Goal: Task Accomplishment & Management: Use online tool/utility

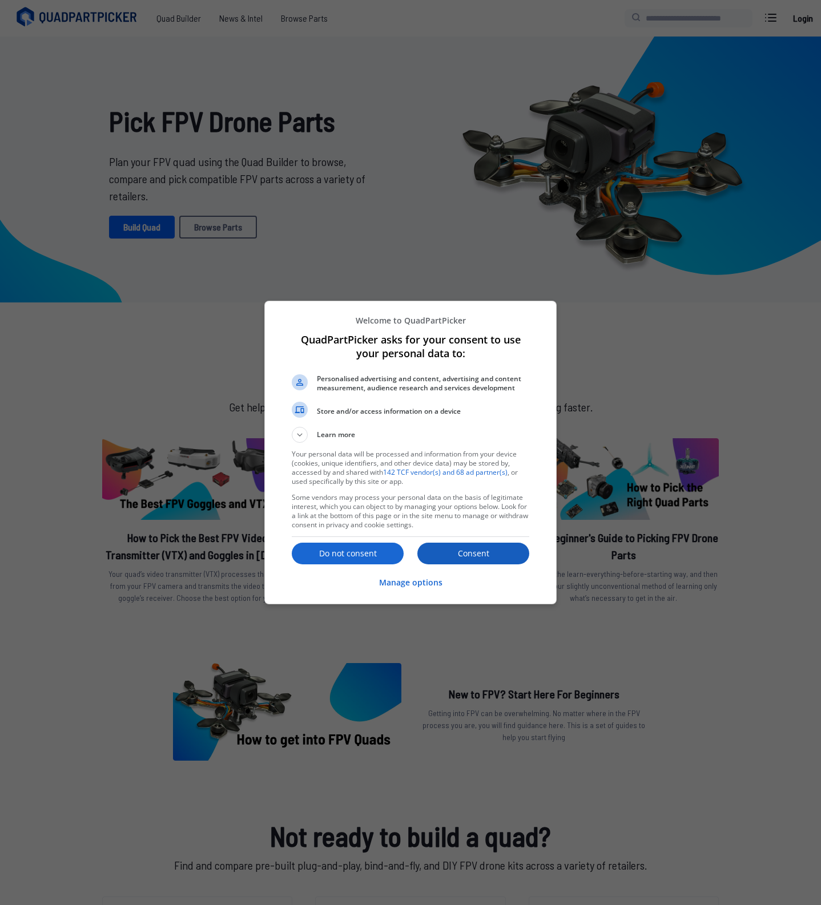
click at [422, 557] on p "Consent" at bounding box center [473, 553] width 112 height 11
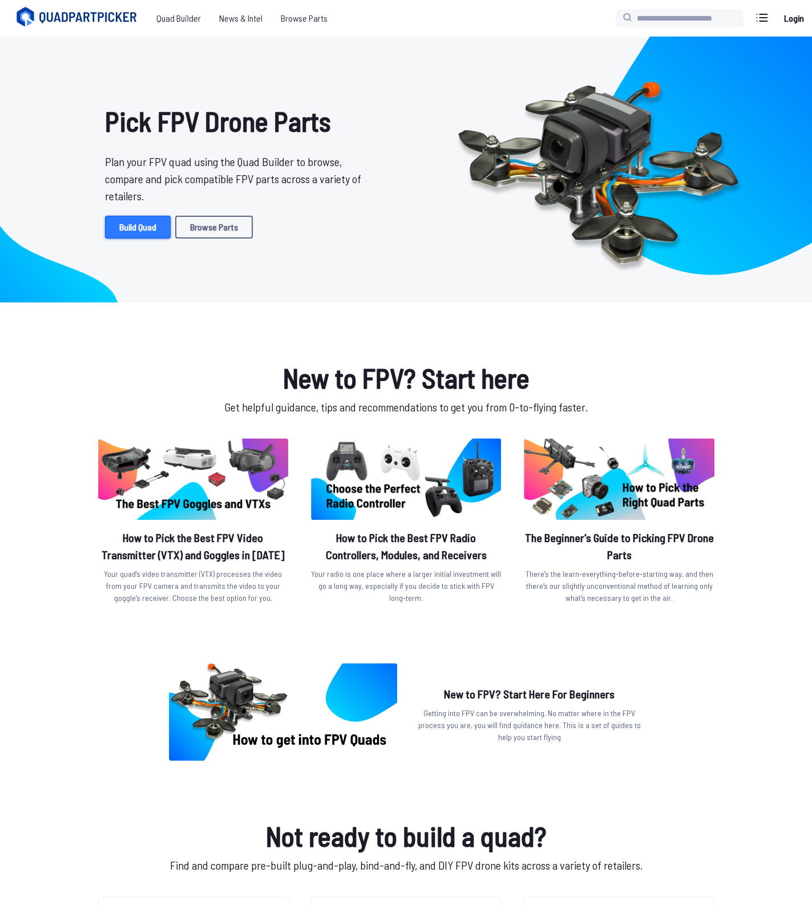
click at [136, 225] on link "Build Quad" at bounding box center [138, 227] width 66 height 23
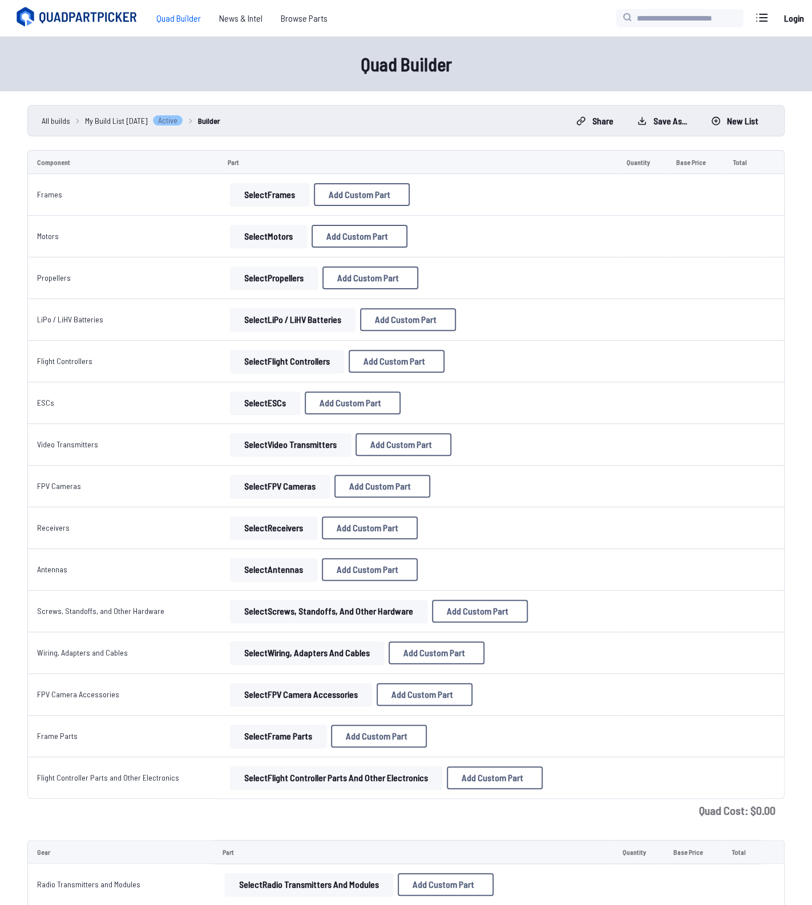
click at [259, 200] on button "Select Frames" at bounding box center [269, 194] width 79 height 23
click at [273, 192] on button "Select Frames" at bounding box center [269, 194] width 79 height 23
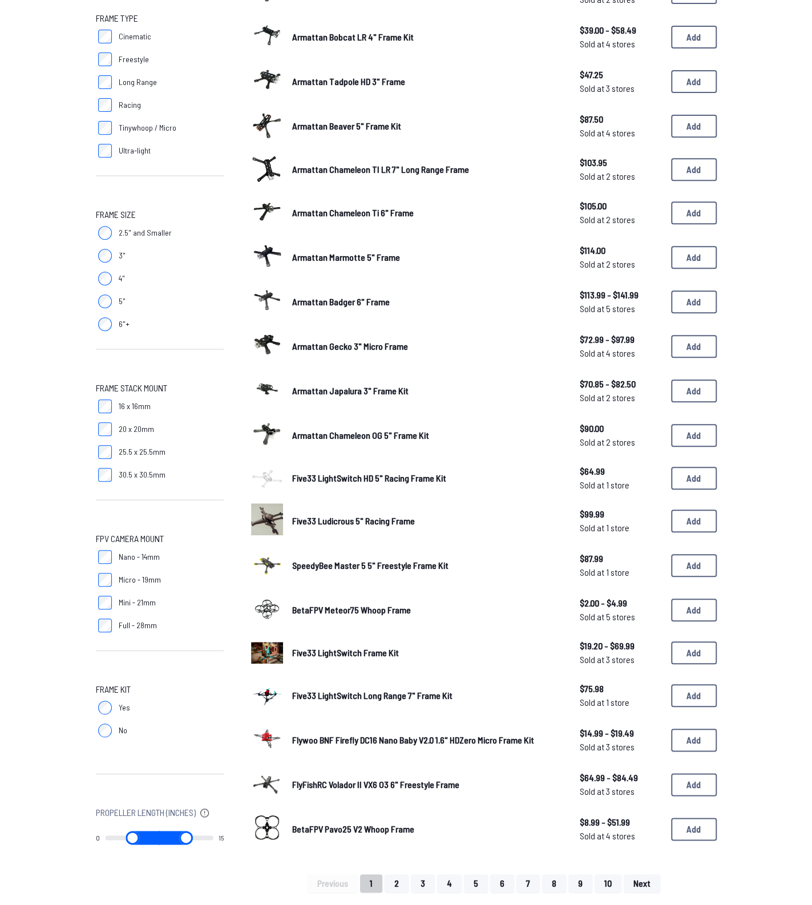
scroll to position [228, 0]
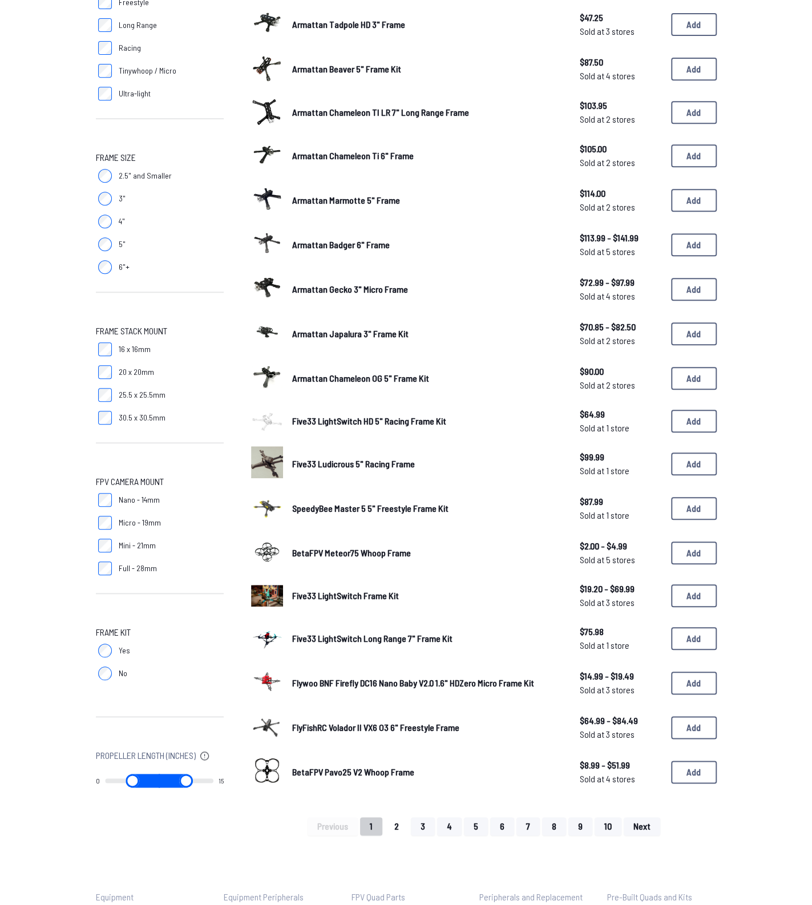
click at [397, 832] on button "2" at bounding box center [397, 826] width 24 height 18
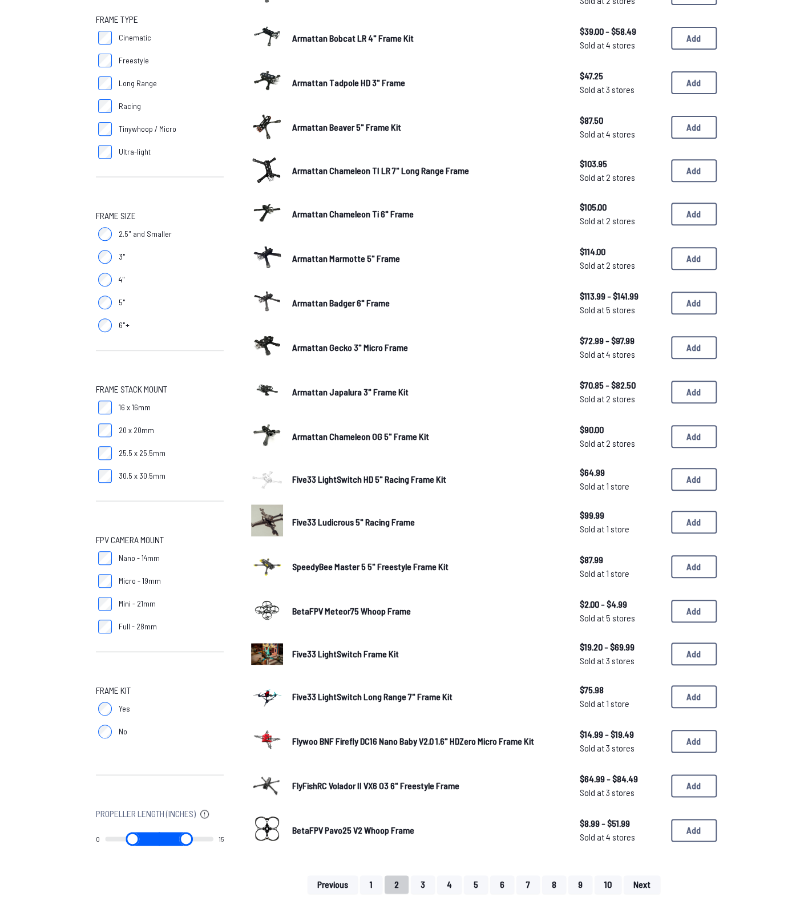
scroll to position [57, 0]
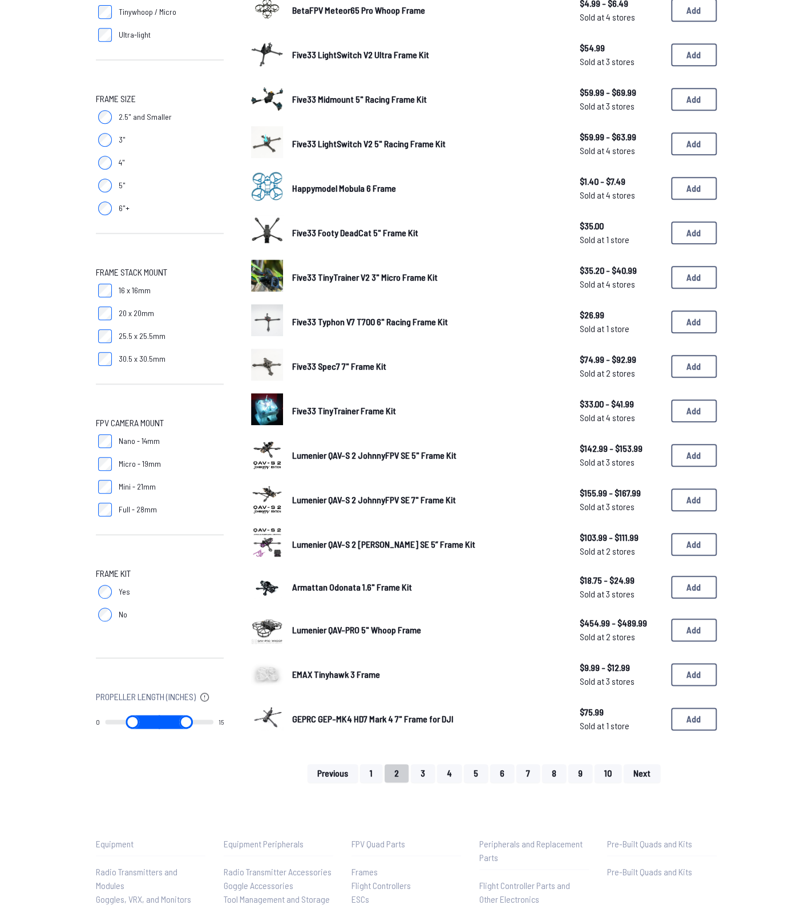
scroll to position [343, 0]
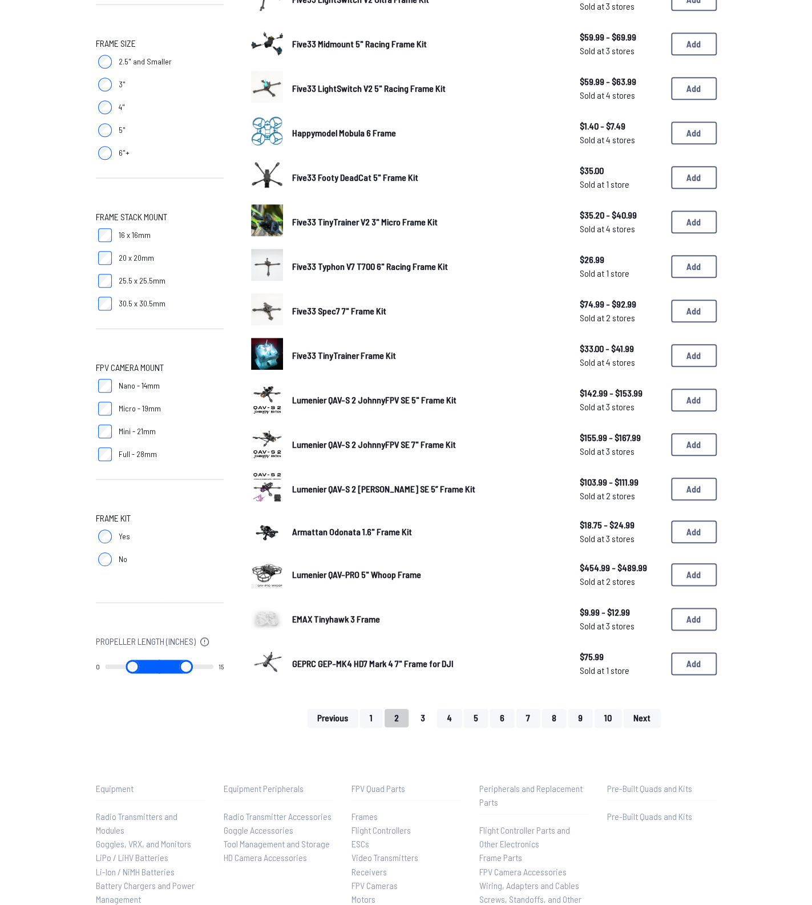
click at [422, 711] on button "3" at bounding box center [423, 718] width 24 height 18
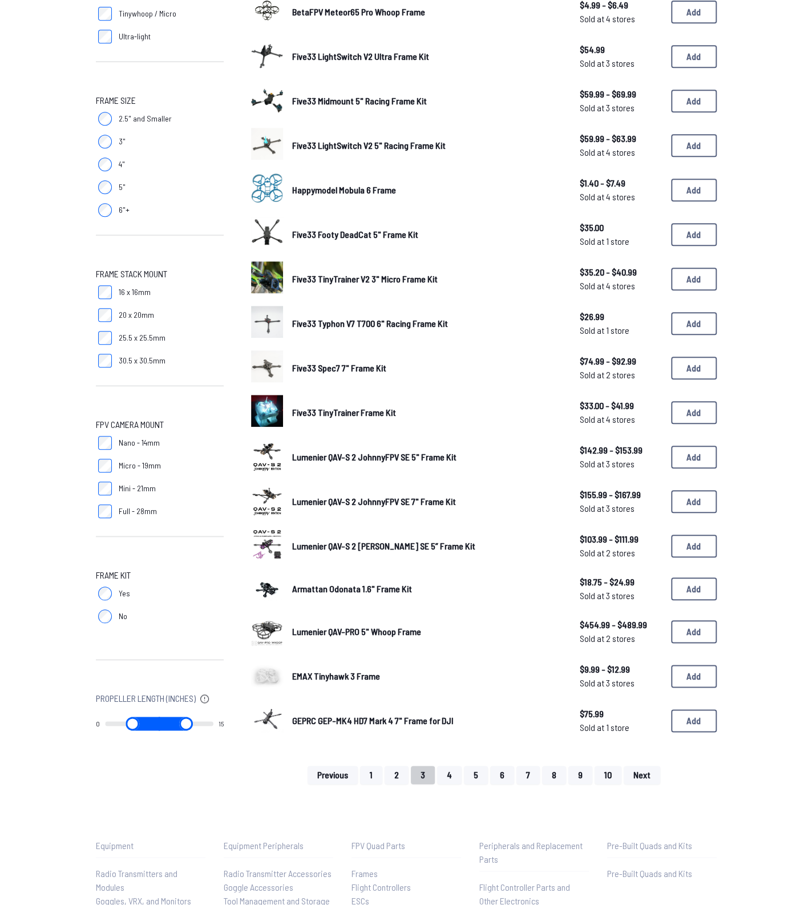
scroll to position [0, 0]
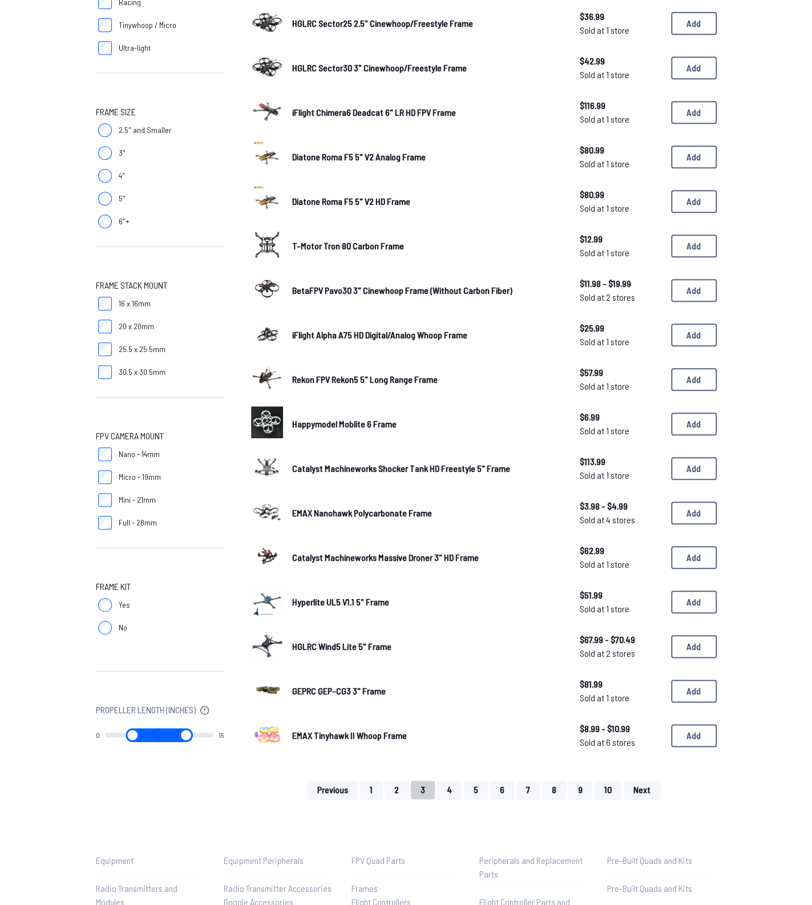
scroll to position [285, 0]
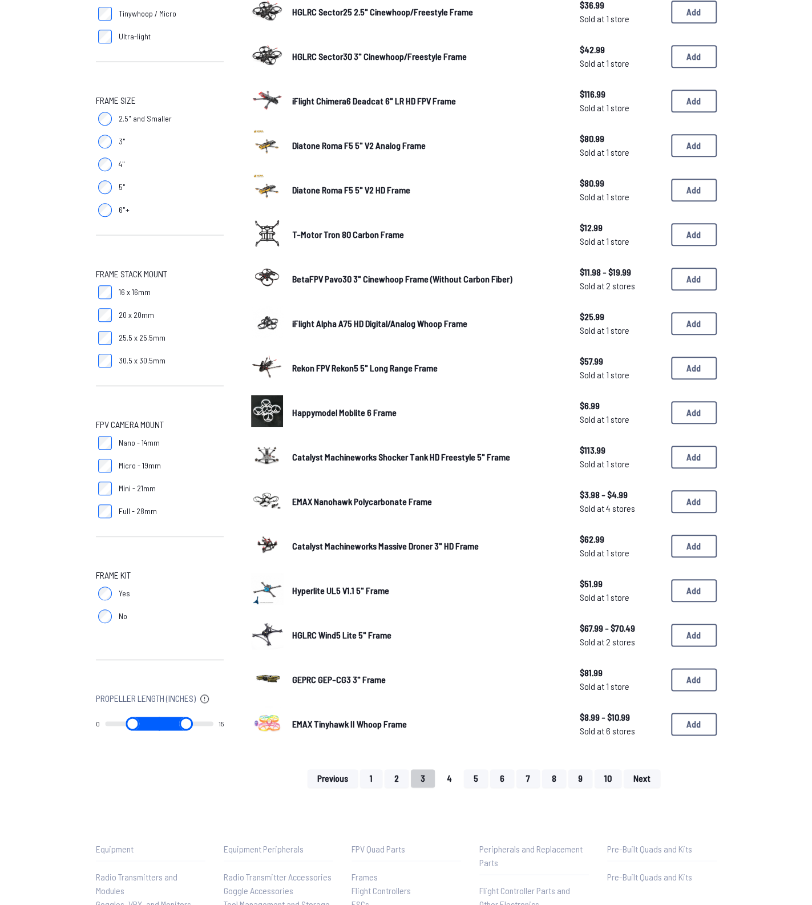
click at [446, 774] on button "4" at bounding box center [449, 779] width 25 height 18
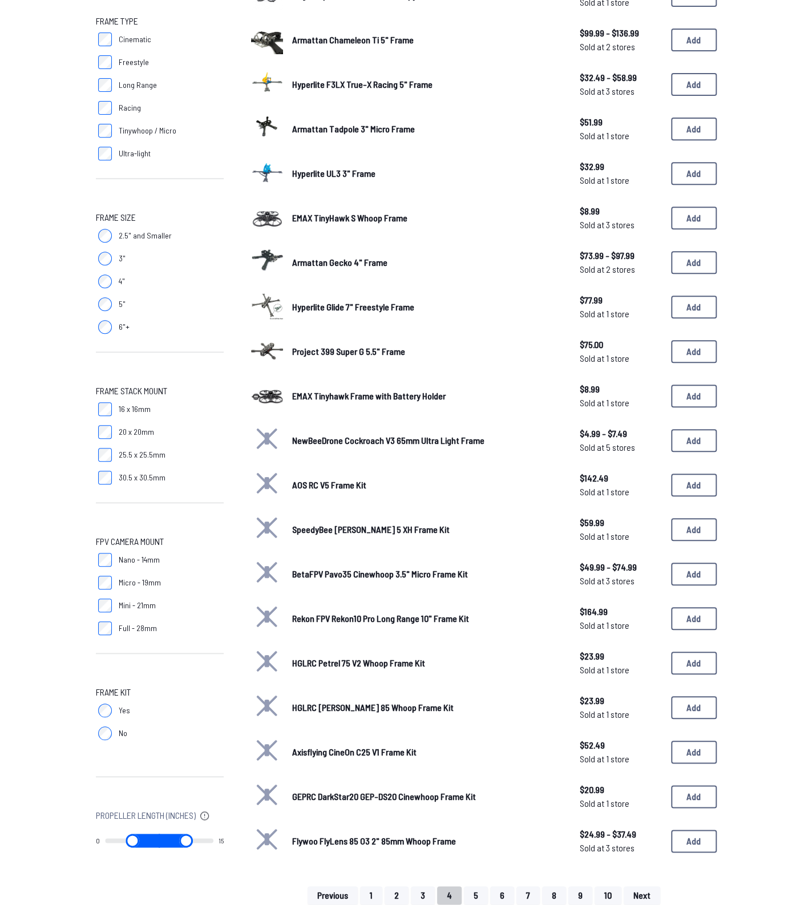
scroll to position [228, 0]
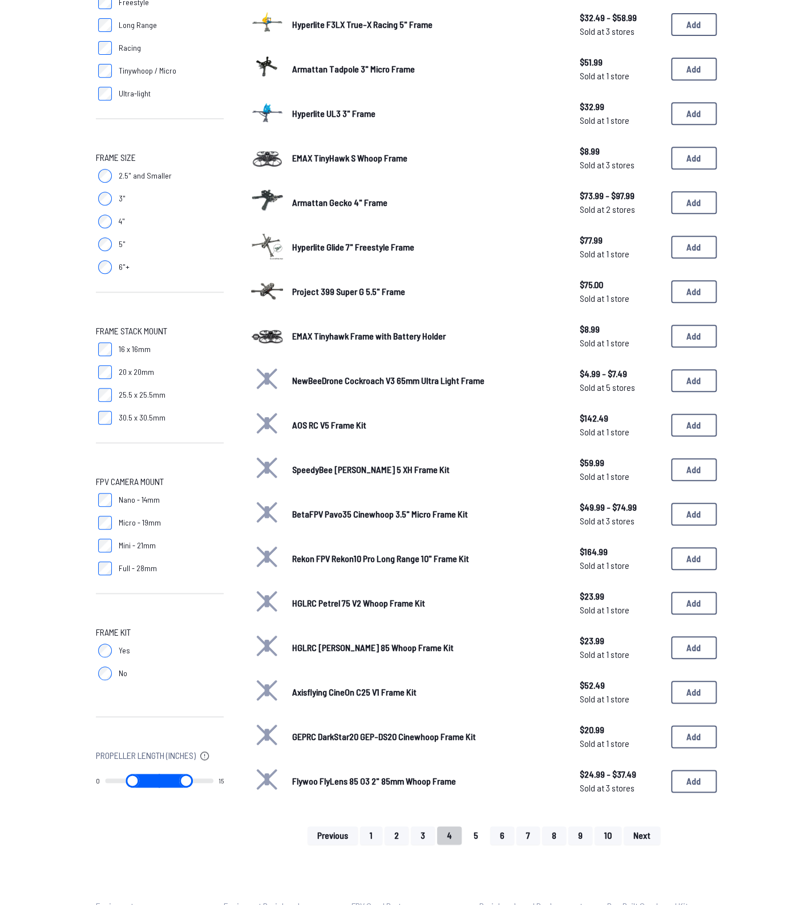
click at [467, 835] on button "5" at bounding box center [476, 836] width 24 height 18
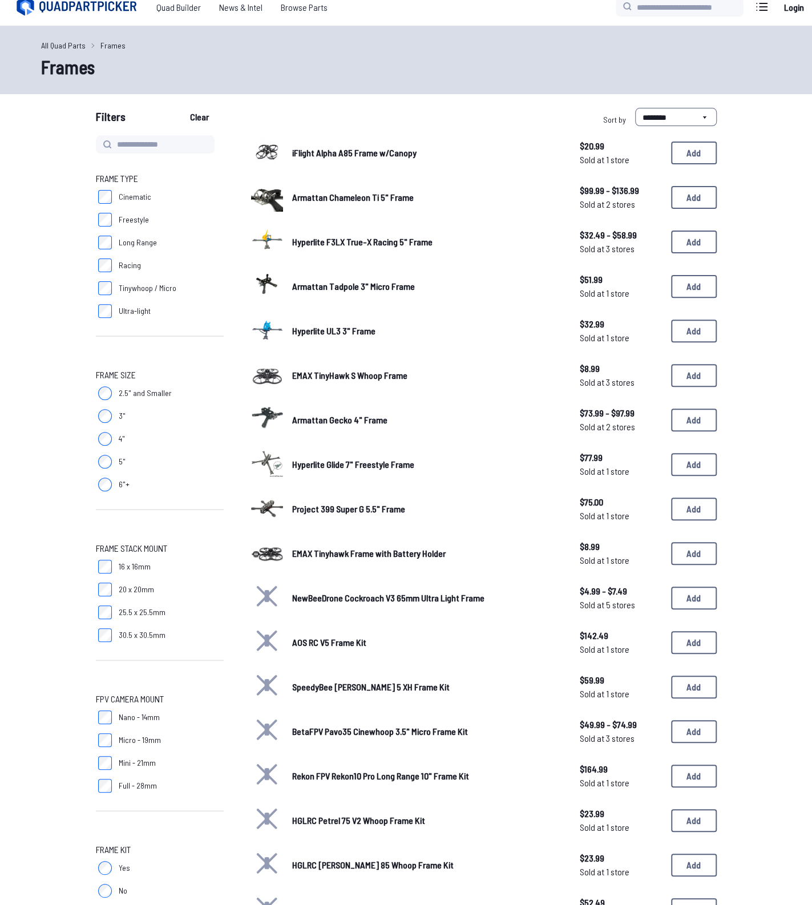
scroll to position [0, 0]
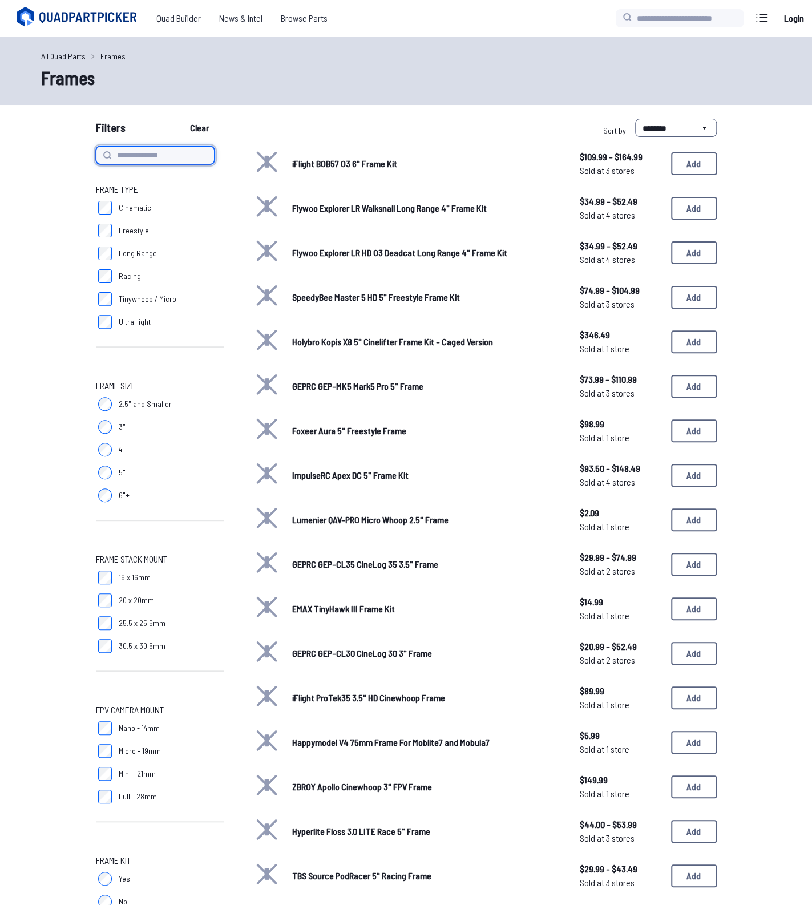
click at [161, 152] on input at bounding box center [155, 155] width 119 height 18
type input "**"
click at [180, 119] on button "Clear" at bounding box center [199, 128] width 38 height 18
type input "**"
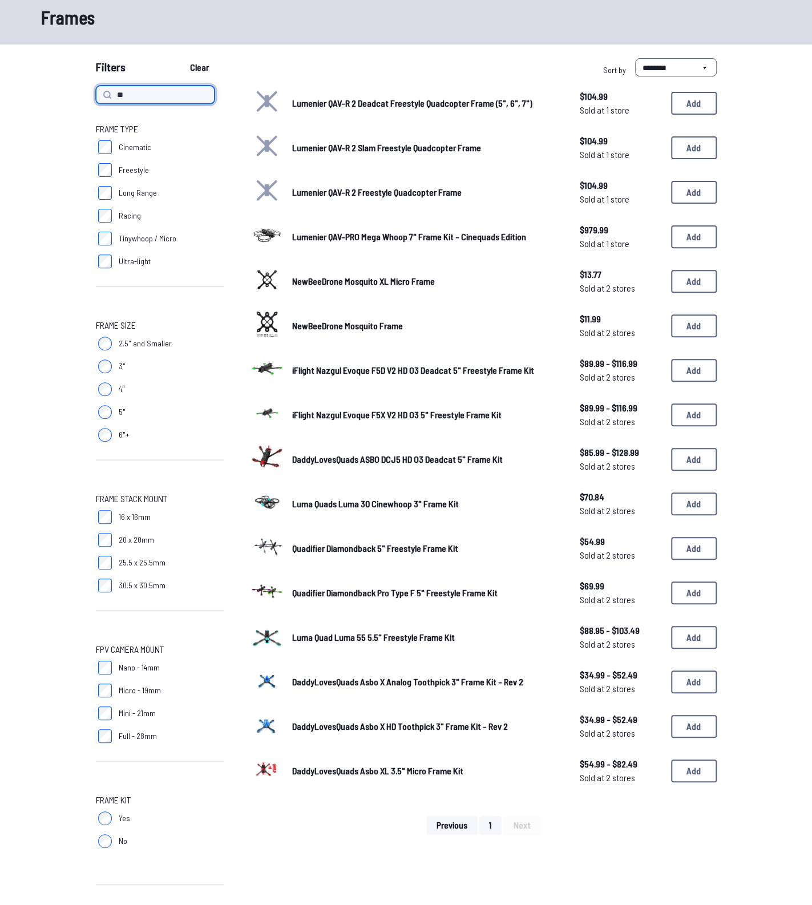
scroll to position [57, 0]
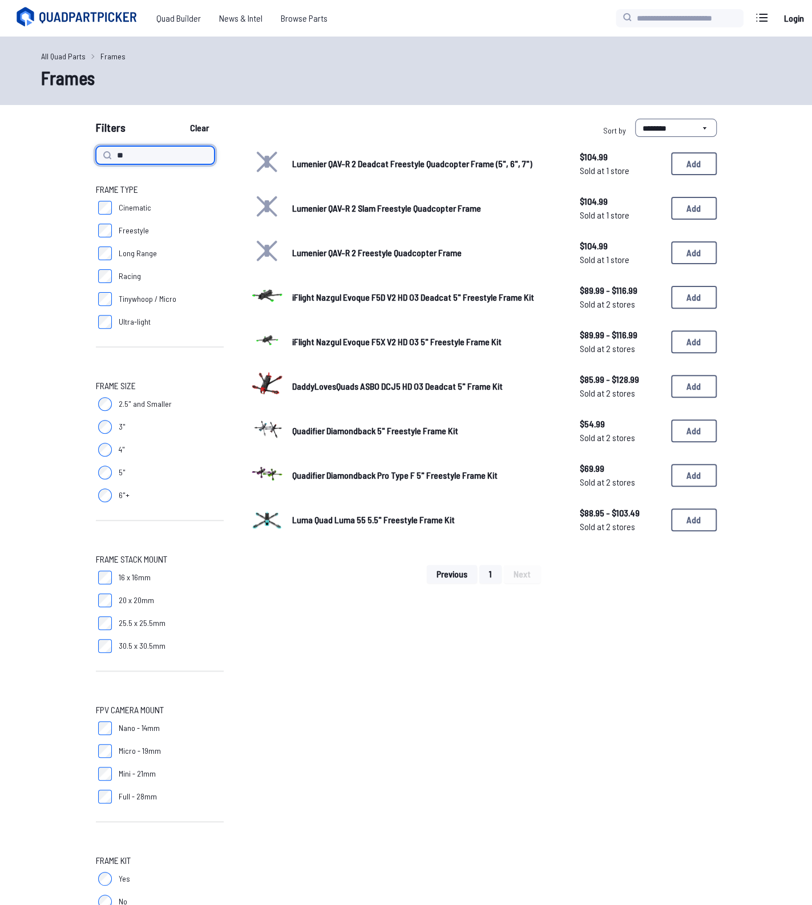
click at [202, 152] on input "**" at bounding box center [155, 155] width 119 height 18
click at [203, 152] on input "**" at bounding box center [155, 155] width 119 height 18
click at [180, 119] on button "Clear" at bounding box center [199, 128] width 38 height 18
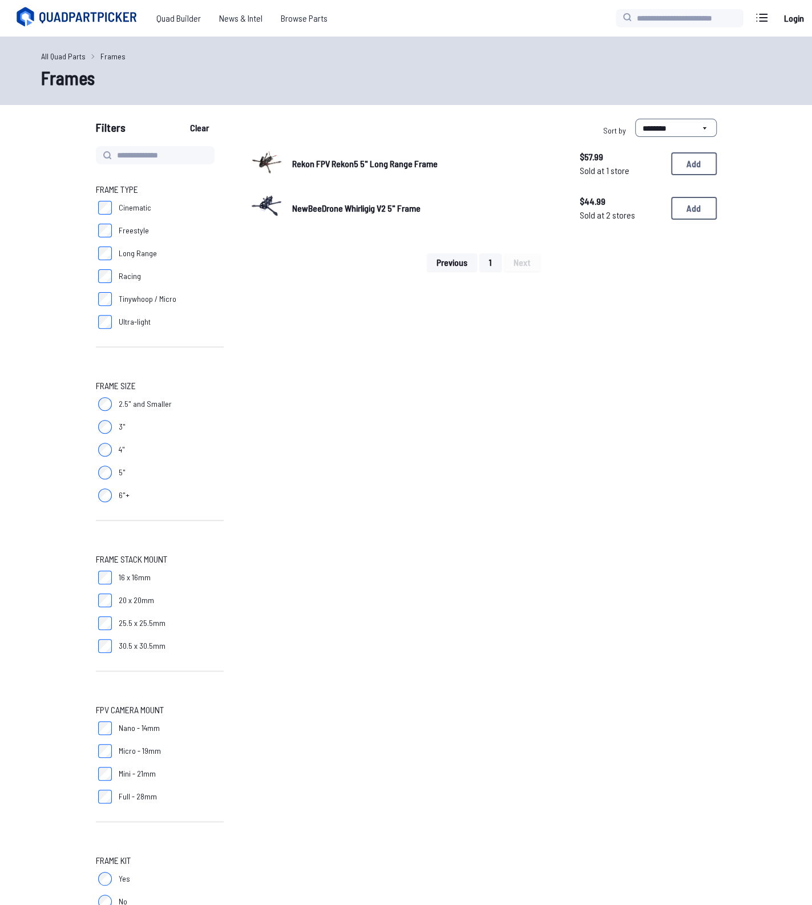
click at [116, 496] on label "6"+" at bounding box center [160, 495] width 128 height 23
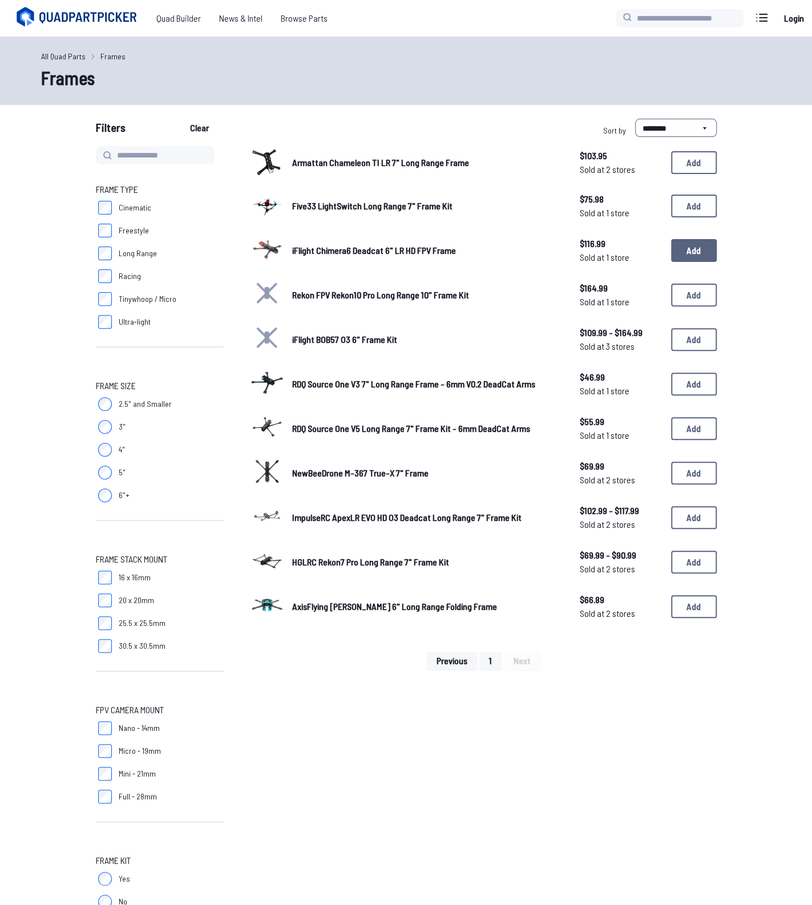
click at [683, 257] on button "Add" at bounding box center [694, 250] width 46 height 23
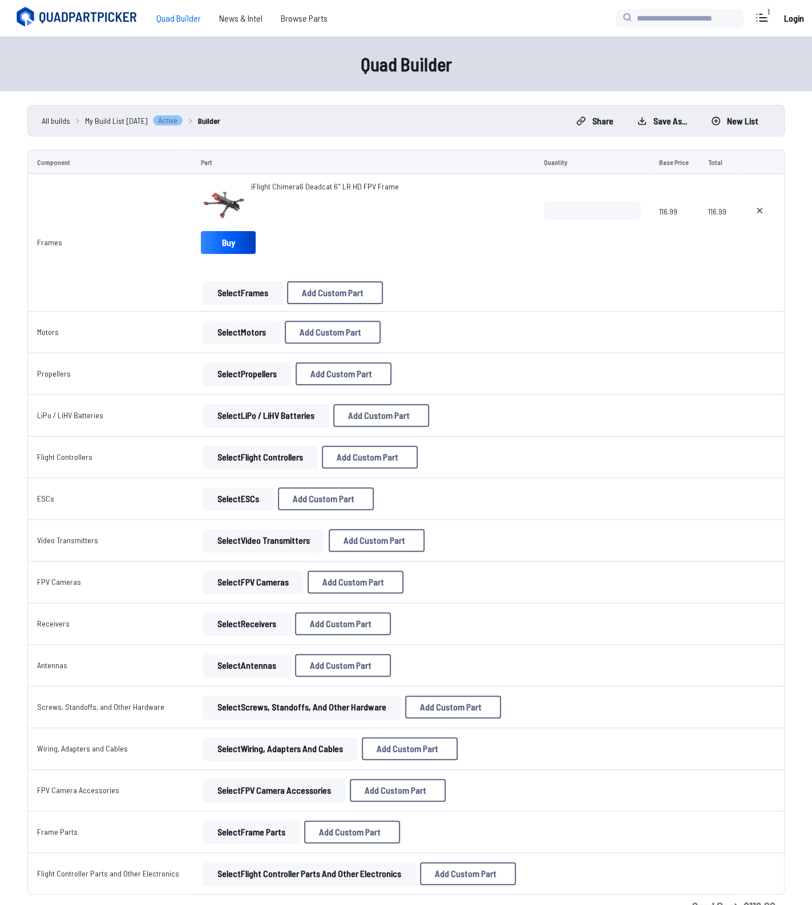
click at [244, 332] on button "Select Motors" at bounding box center [241, 332] width 77 height 23
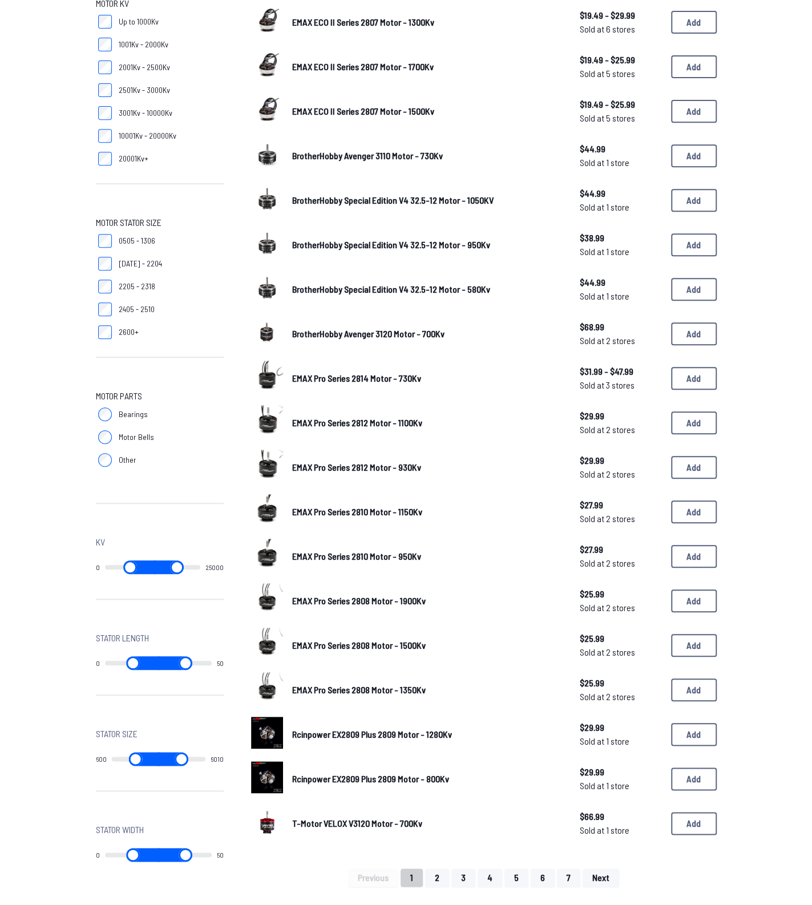
scroll to position [228, 0]
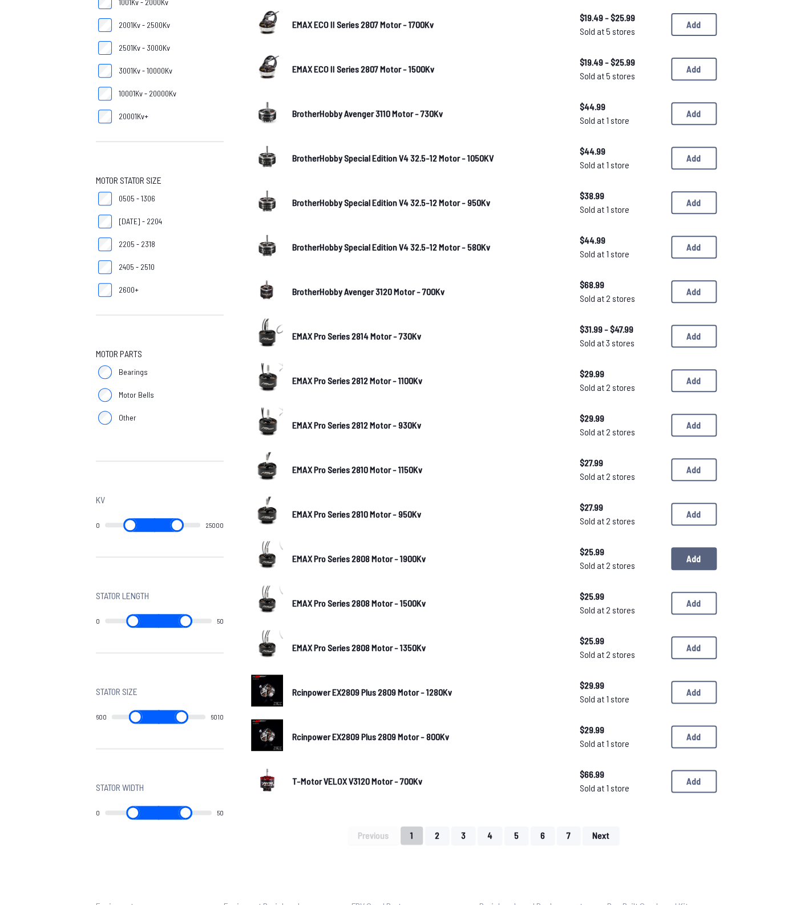
click at [684, 559] on button "Add" at bounding box center [694, 558] width 46 height 23
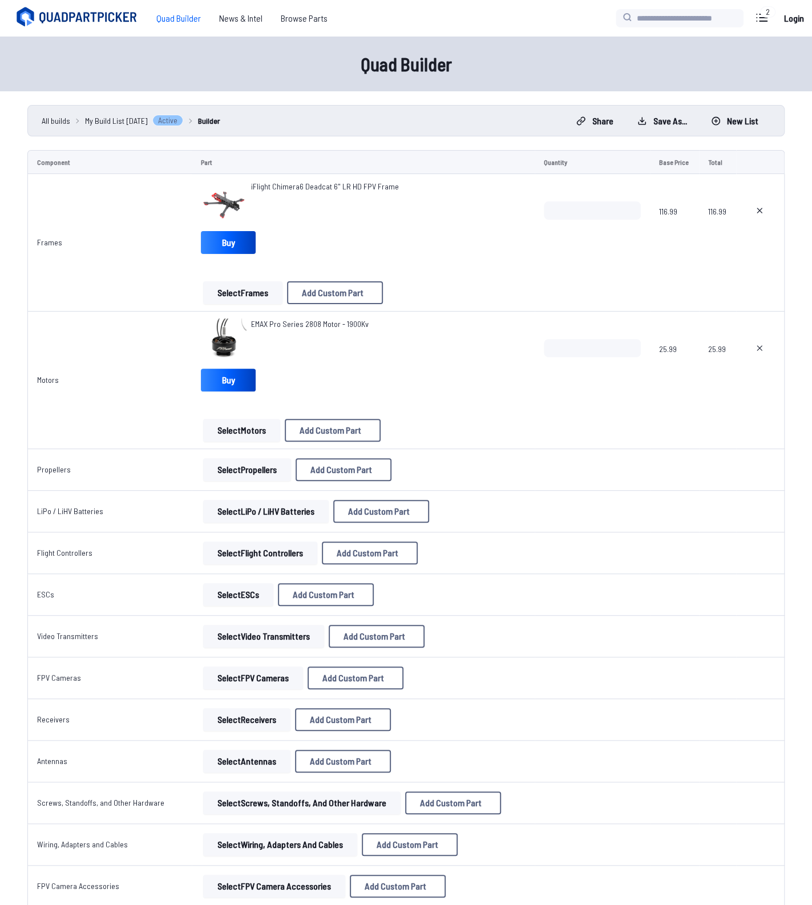
click at [277, 473] on button "Select Propellers" at bounding box center [247, 469] width 88 height 23
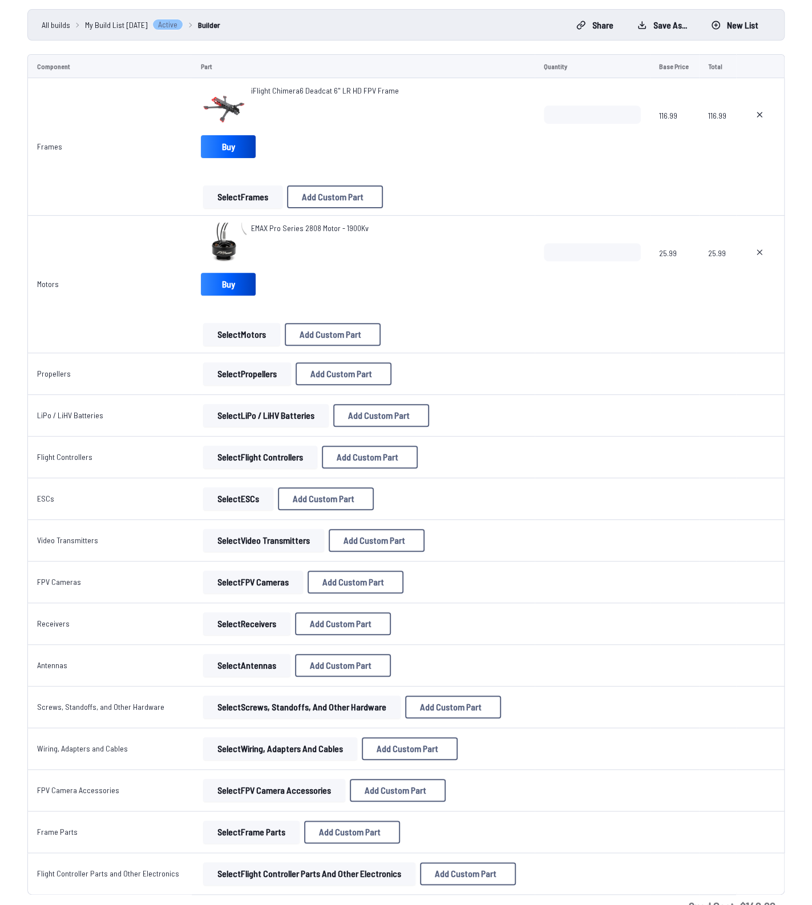
scroll to position [114, 0]
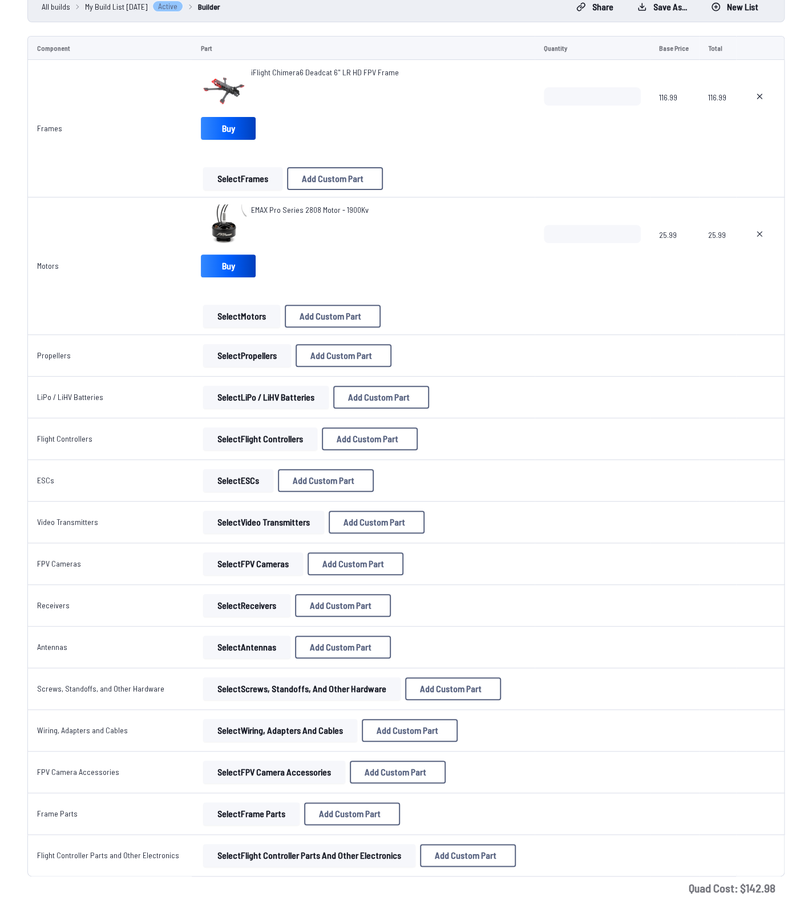
click at [264, 522] on button "Select Video Transmitters" at bounding box center [263, 522] width 121 height 23
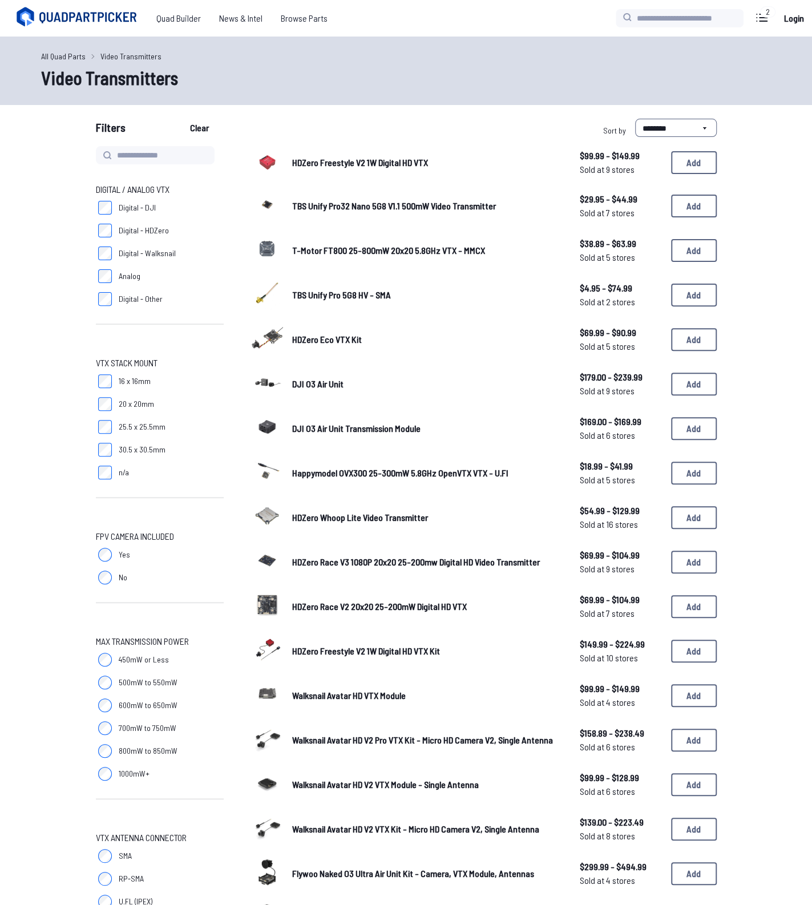
click at [120, 210] on span "Digital - DJI" at bounding box center [137, 207] width 37 height 11
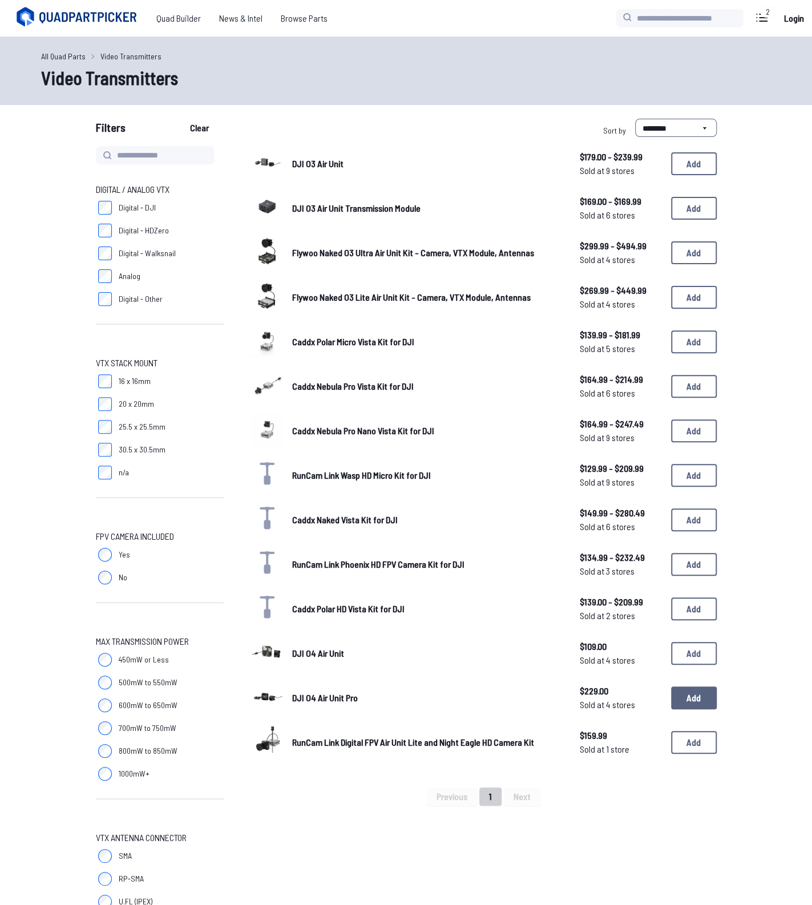
click at [704, 698] on button "Add" at bounding box center [694, 698] width 46 height 23
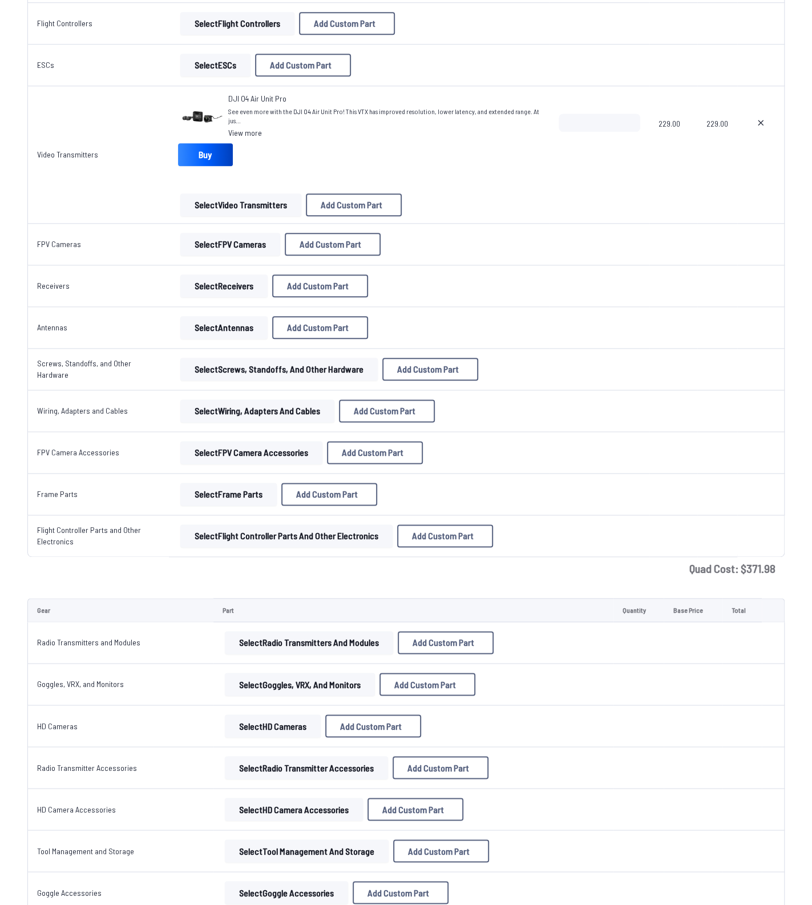
scroll to position [514, 0]
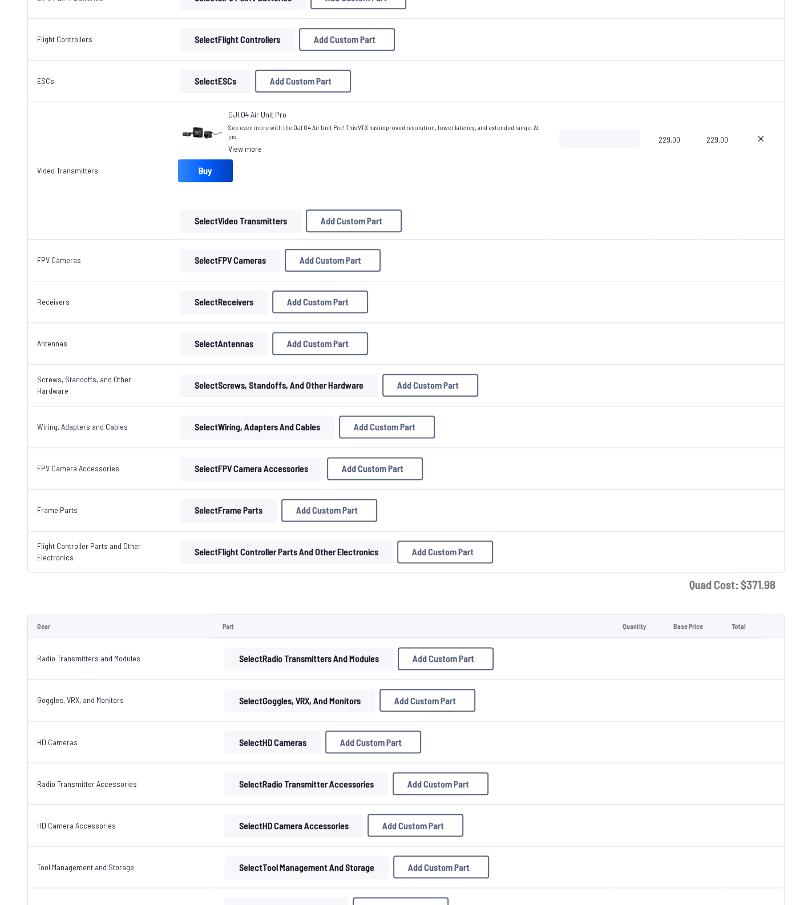
click at [273, 466] on button "Select FPV Camera Accessories" at bounding box center [251, 468] width 142 height 23
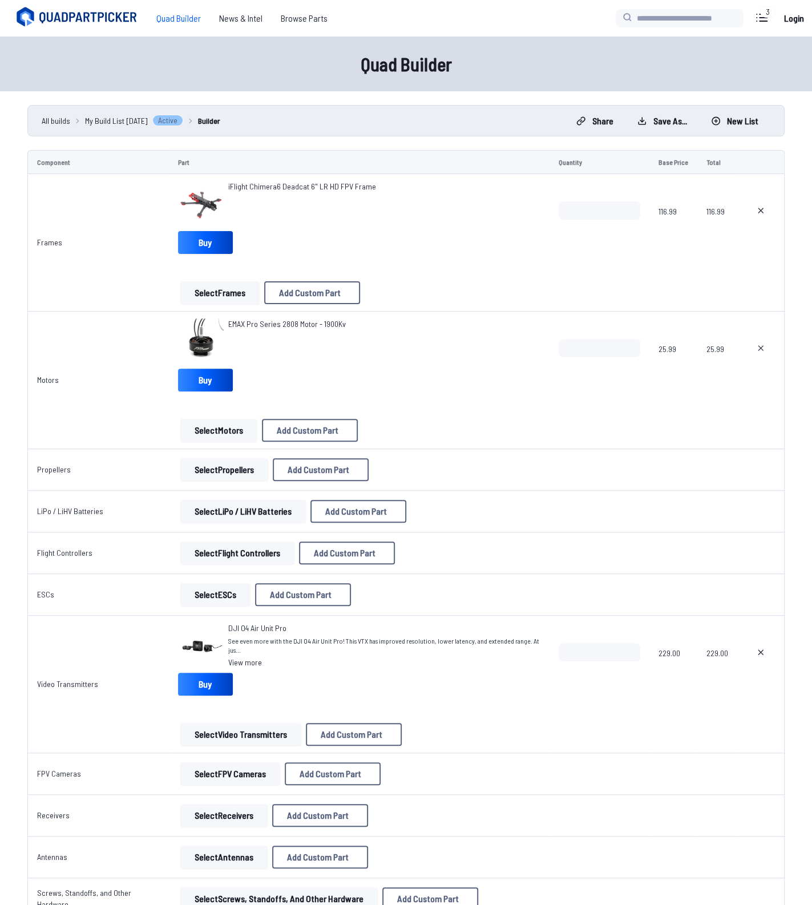
scroll to position [514, 0]
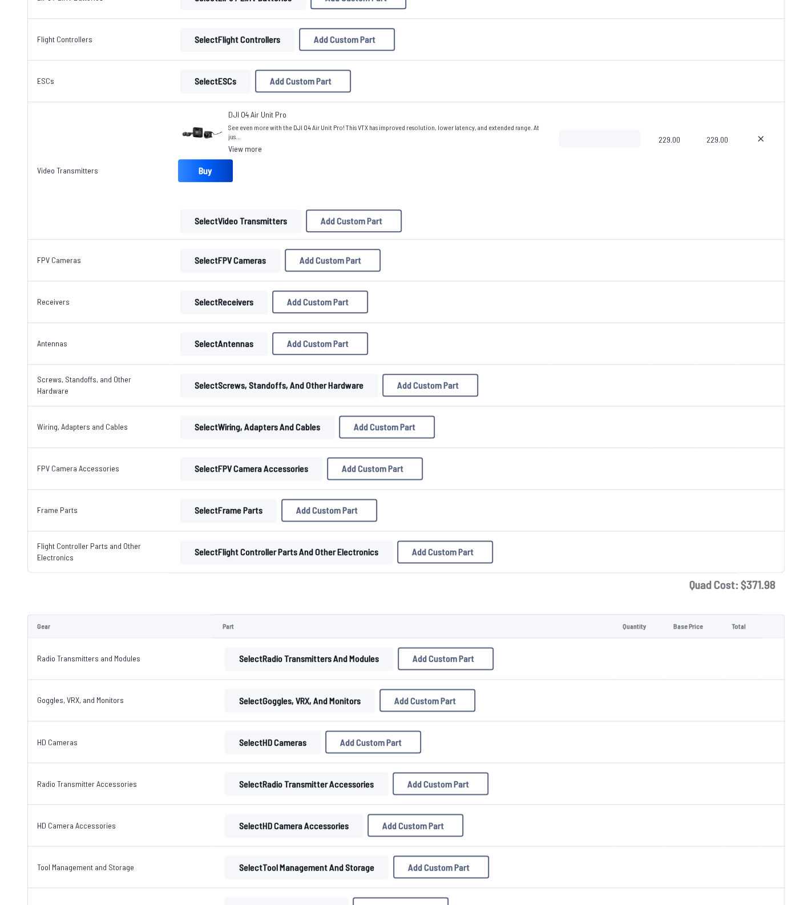
click at [250, 264] on button "Select FPV Cameras" at bounding box center [230, 260] width 100 height 23
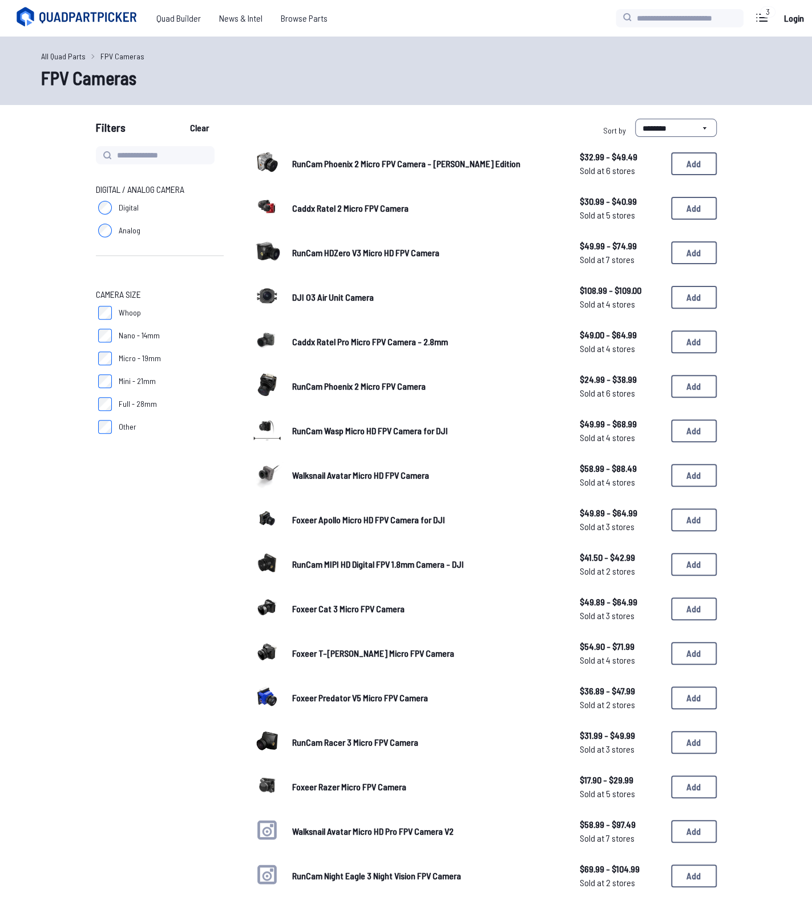
click at [132, 205] on span "Digital" at bounding box center [129, 207] width 20 height 11
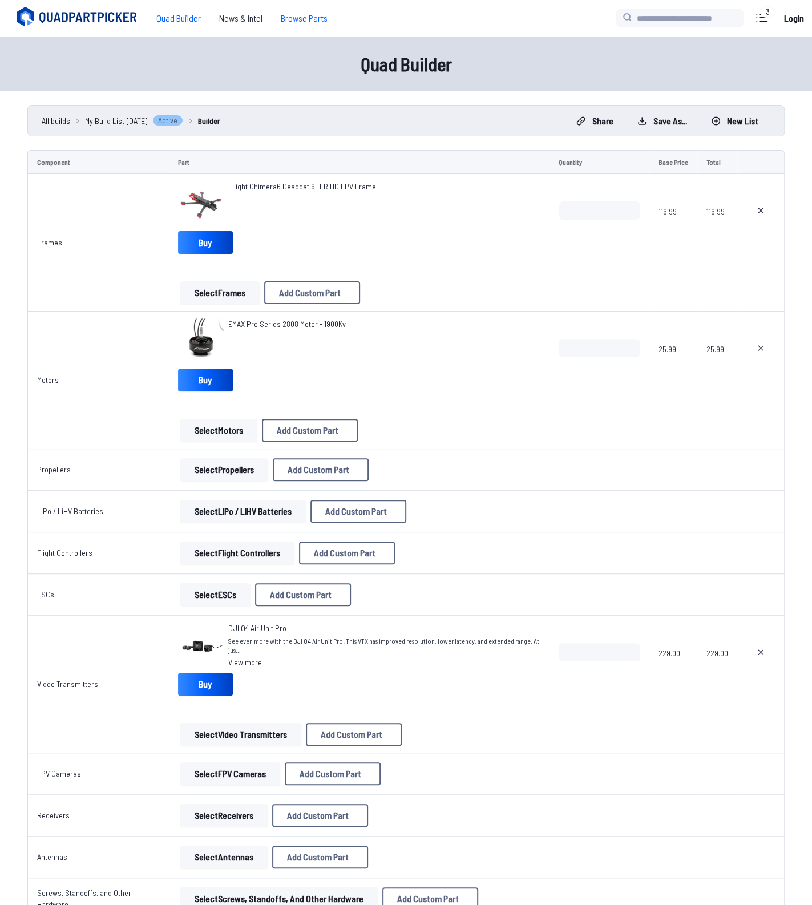
click at [304, 20] on span "Browse Parts" at bounding box center [304, 18] width 65 height 23
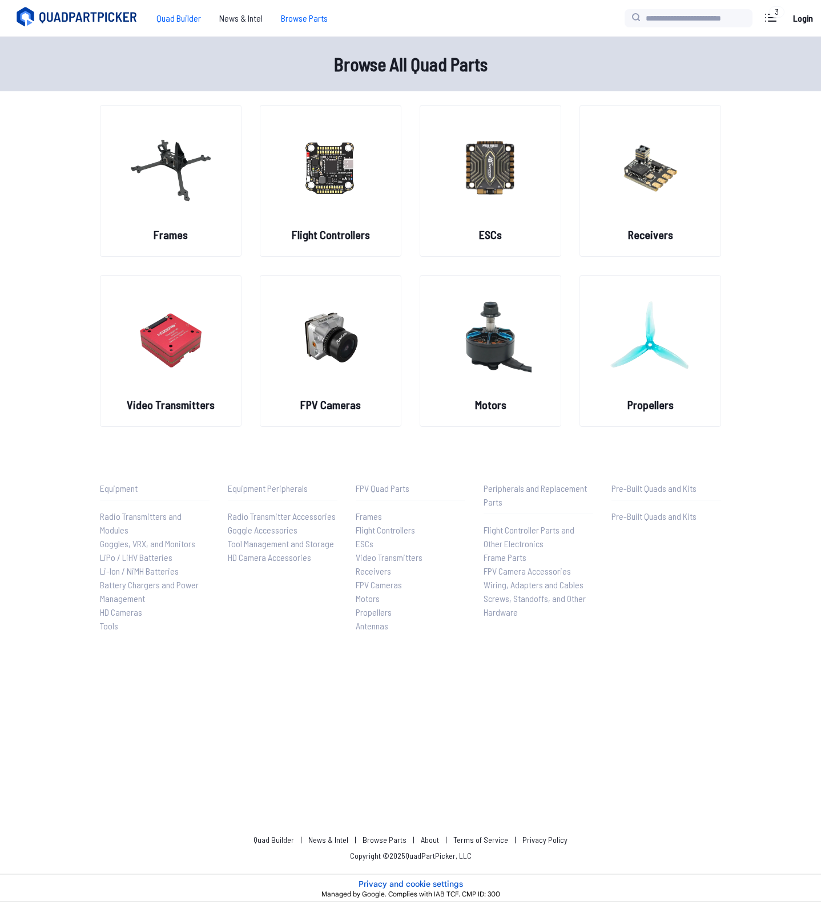
click at [166, 14] on span "Quad Builder" at bounding box center [178, 18] width 63 height 23
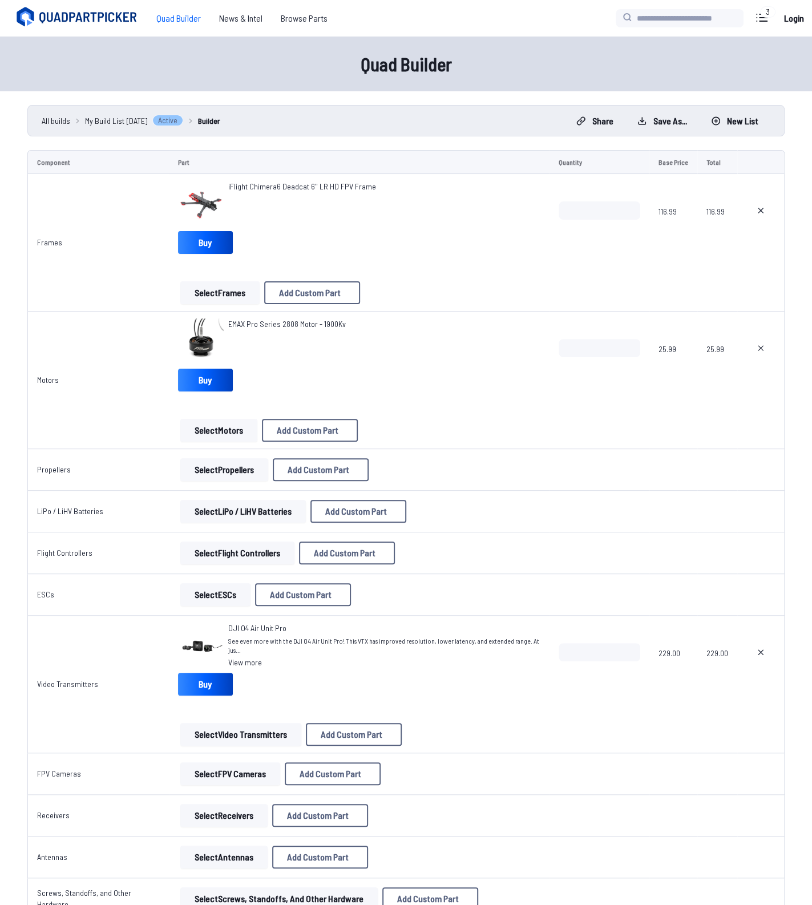
click at [115, 33] on div "Quad Builder News & Intel Browse Quad Builder News & Intel Browse Parts 3 Curre…" at bounding box center [406, 18] width 812 height 37
click at [116, 18] on icon at bounding box center [78, 17] width 128 height 23
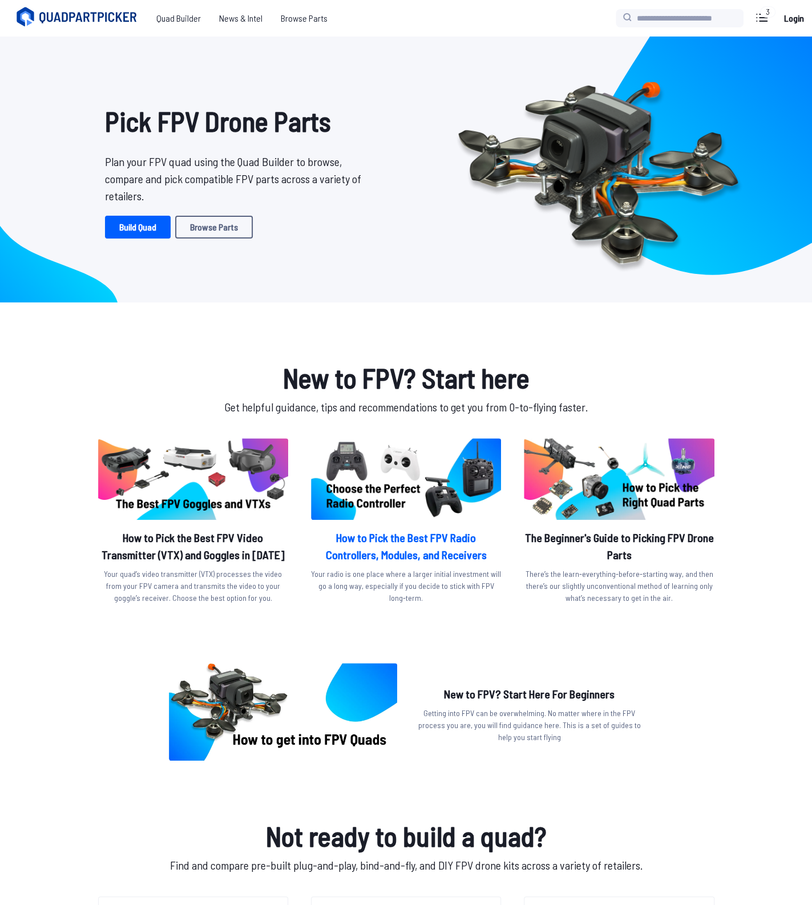
click at [420, 507] on img at bounding box center [406, 479] width 190 height 82
click at [762, 19] on icon at bounding box center [762, 18] width 18 height 18
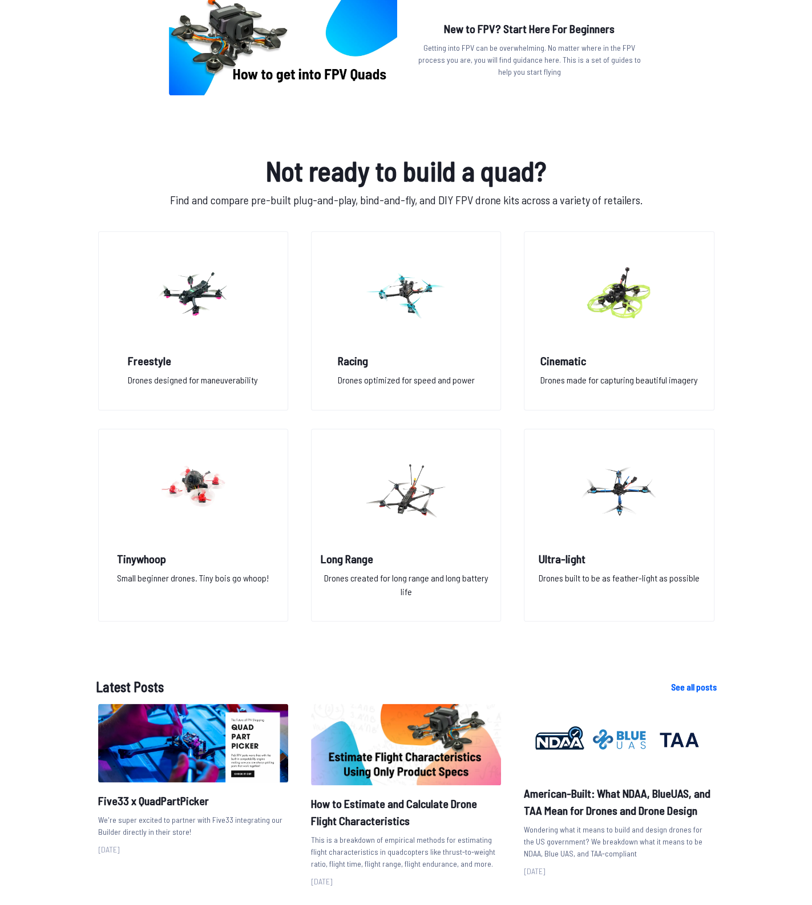
scroll to position [685, 0]
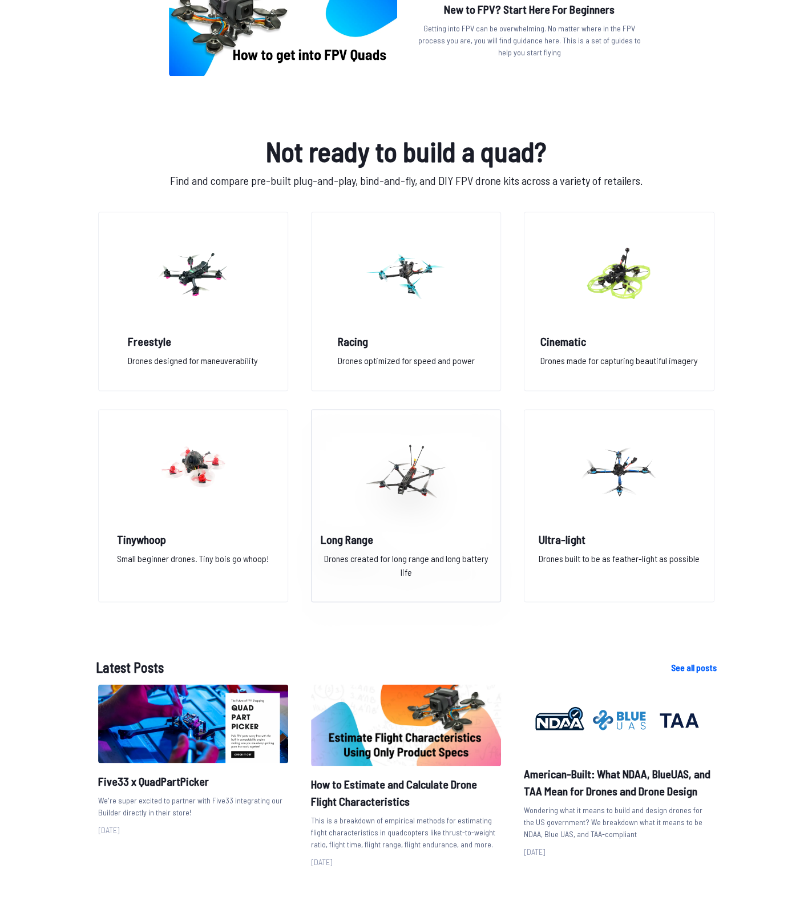
click at [444, 501] on img at bounding box center [406, 471] width 82 height 100
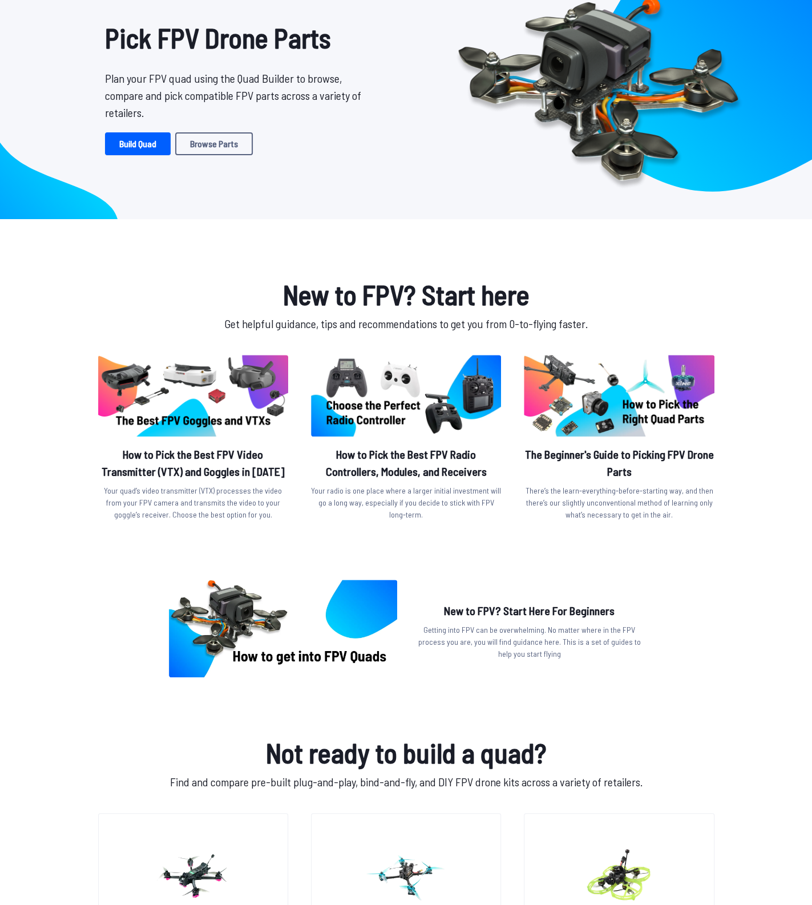
scroll to position [0, 0]
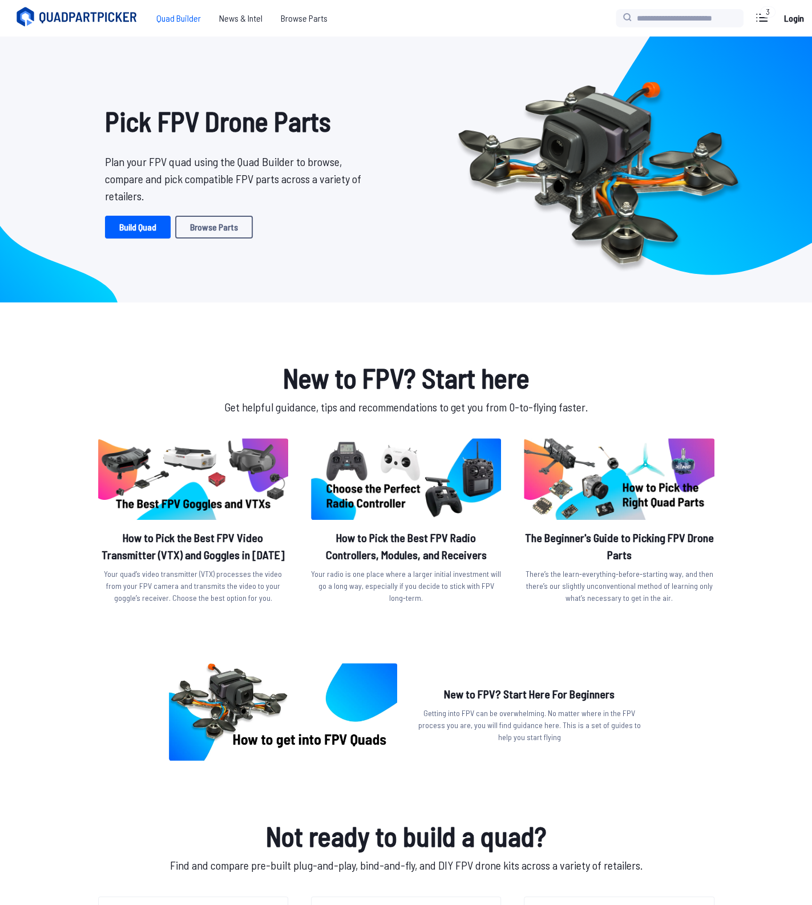
click at [198, 25] on span "Quad Builder" at bounding box center [178, 18] width 63 height 23
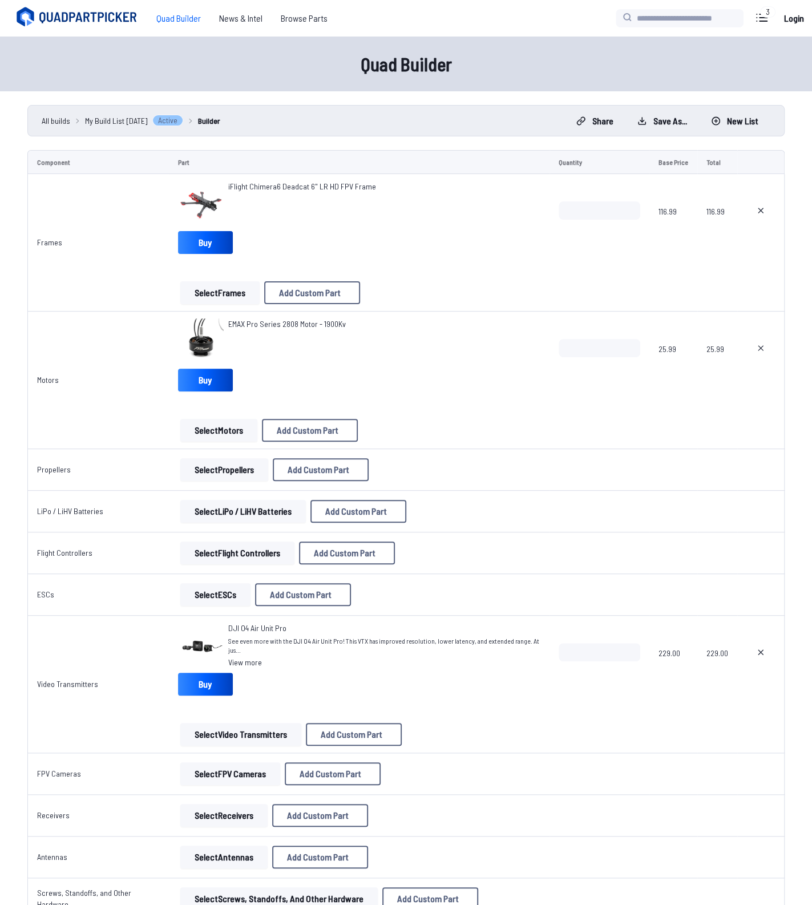
click at [250, 549] on button "Select Flight Controllers" at bounding box center [237, 553] width 114 height 23
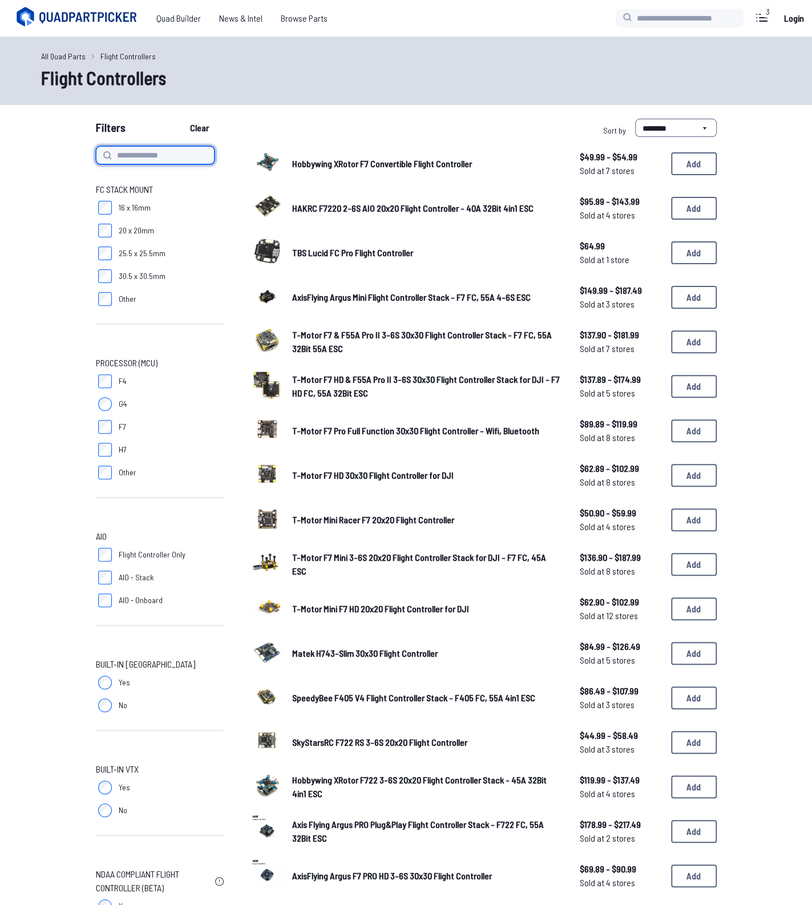
click at [153, 151] on input at bounding box center [155, 155] width 119 height 18
type input "*****"
click at [180, 119] on button "Clear" at bounding box center [199, 128] width 38 height 18
type input "*****"
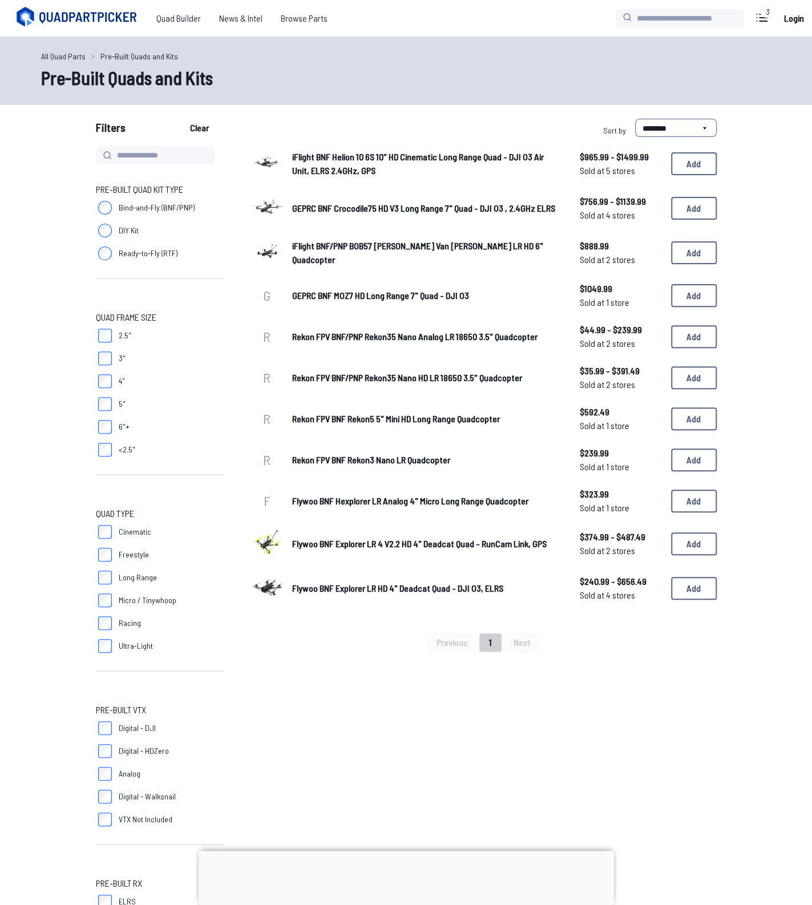
click at [139, 728] on span "Digital - DJI" at bounding box center [137, 728] width 37 height 11
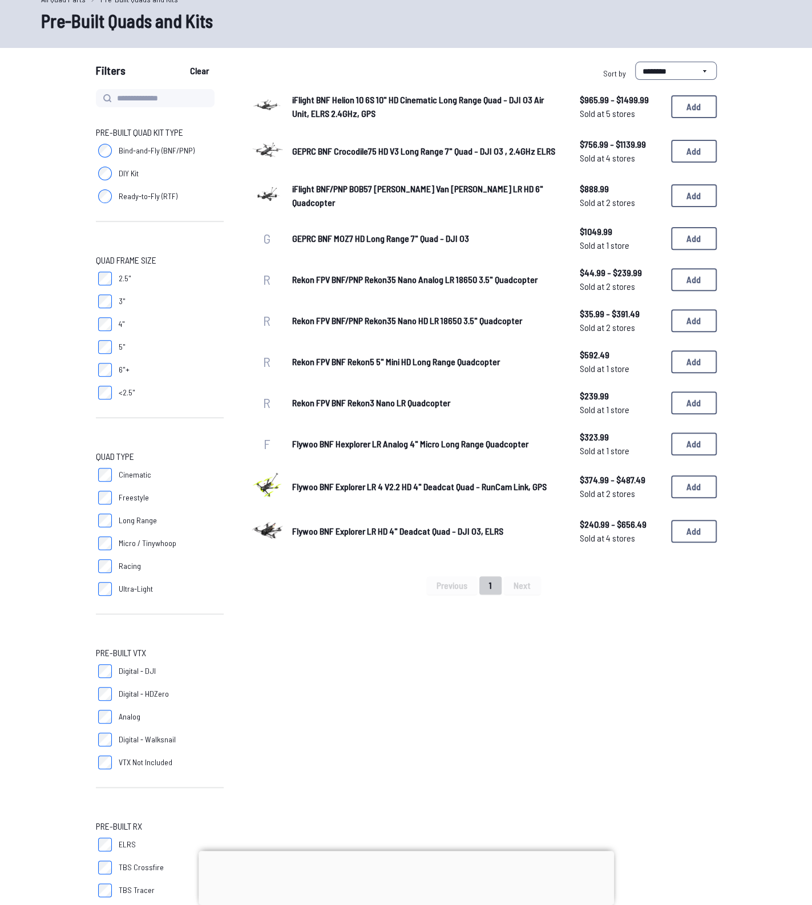
scroll to position [343, 0]
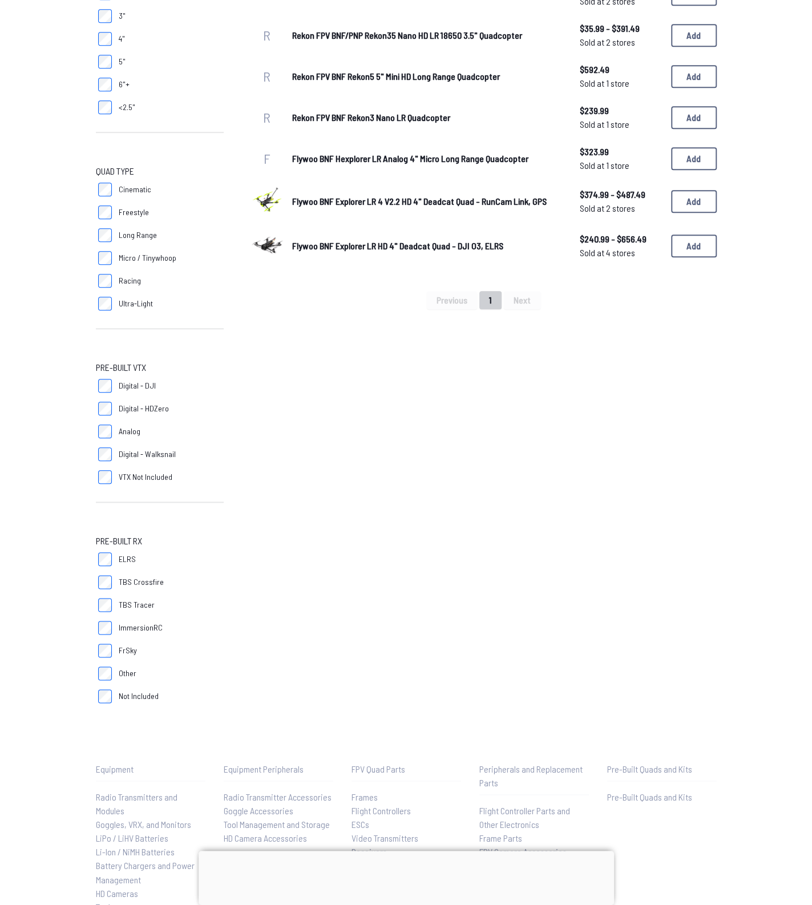
click at [134, 385] on span "Digital - DJI" at bounding box center [137, 385] width 37 height 11
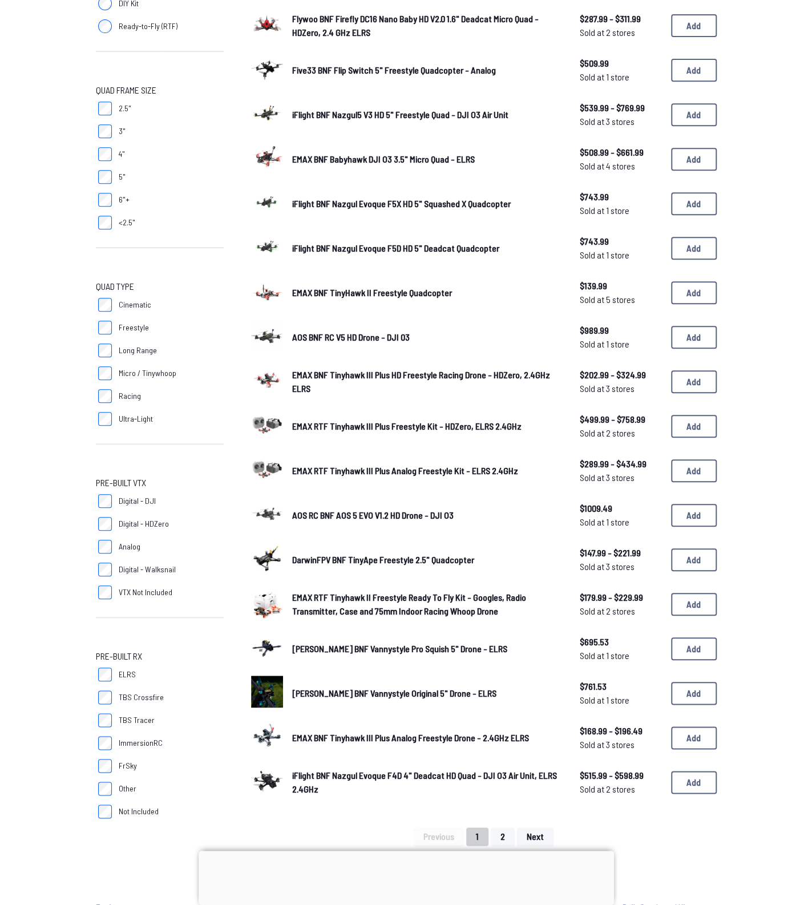
scroll to position [228, 0]
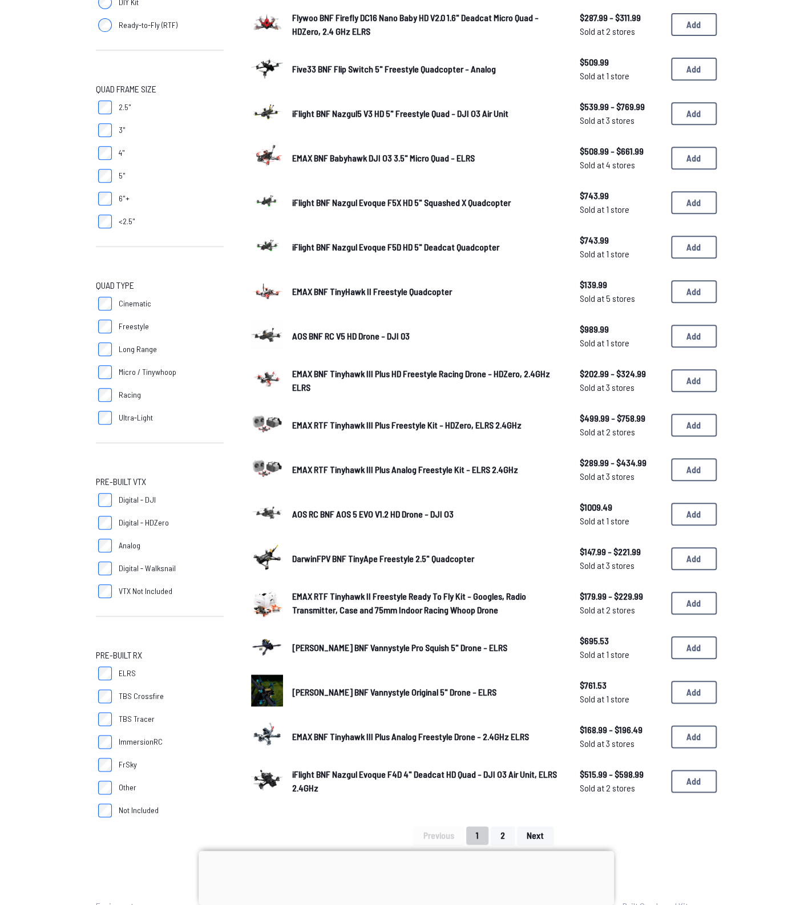
click at [147, 496] on span "Digital - DJI" at bounding box center [137, 499] width 37 height 11
